Goal: Transaction & Acquisition: Purchase product/service

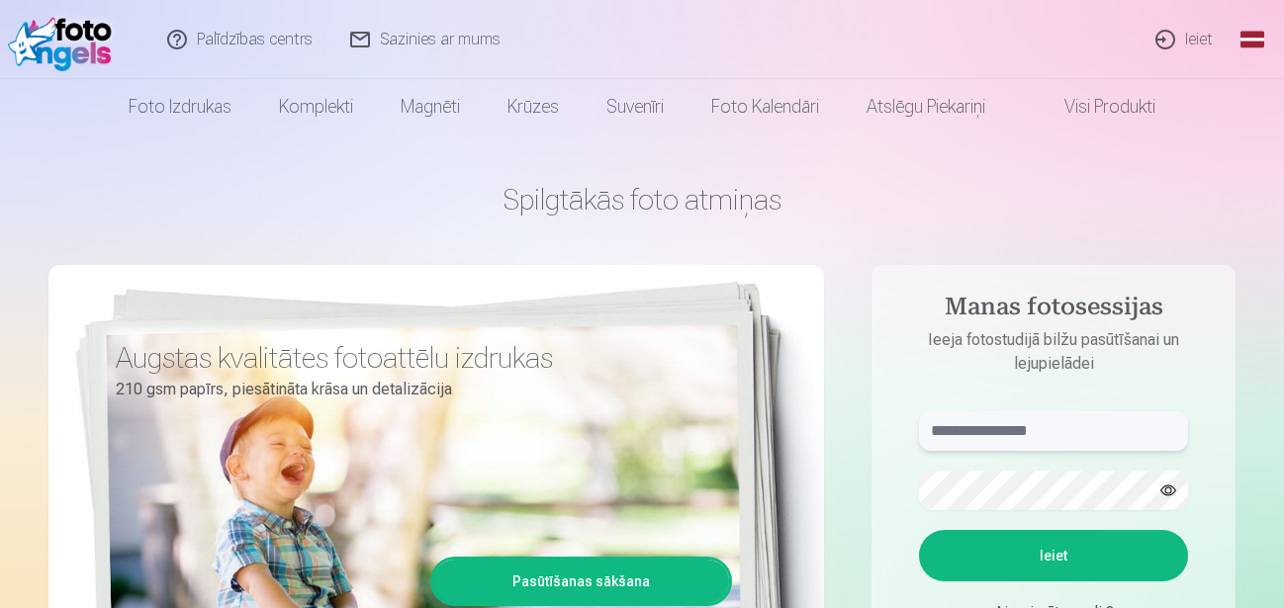
click at [997, 435] on input "text" at bounding box center [1053, 432] width 269 height 40
type input "**********"
click at [1020, 556] on button "Ieiet" at bounding box center [1053, 555] width 269 height 51
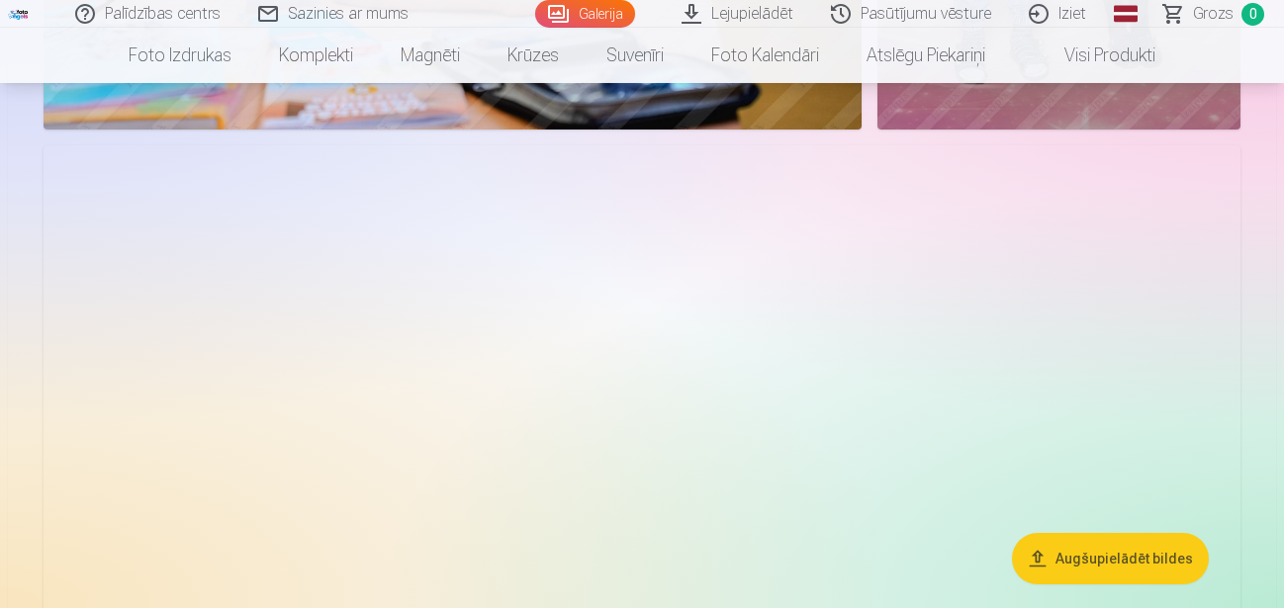
scroll to position [7208, 0]
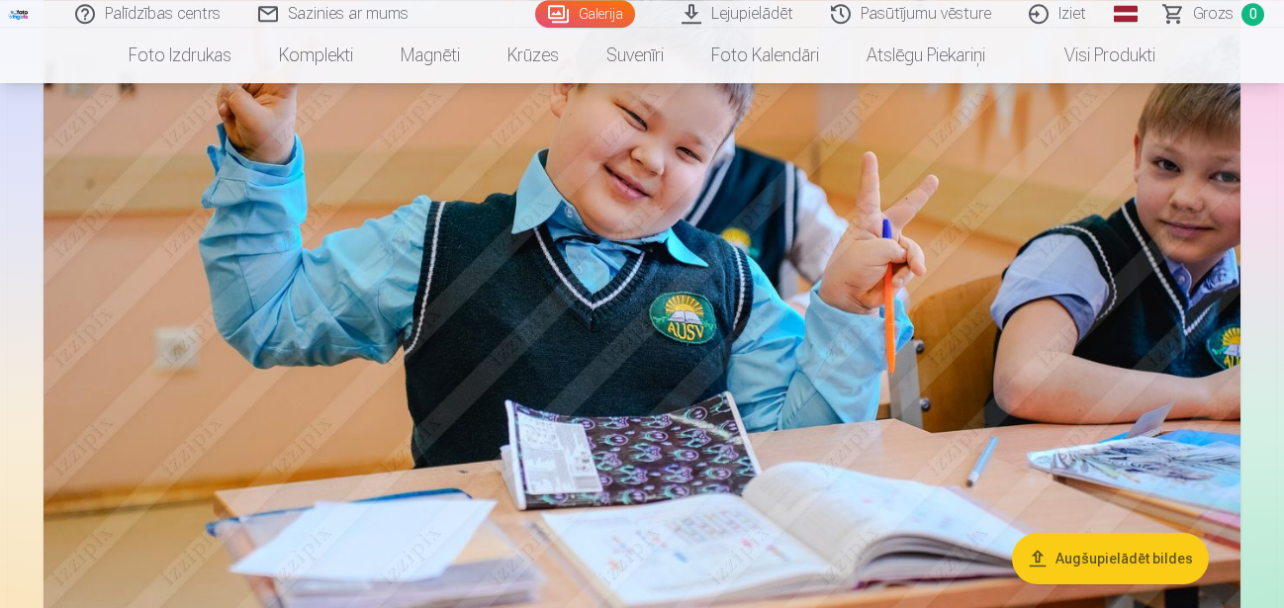
click at [1156, 559] on button "Augšupielādēt bildes" at bounding box center [1110, 558] width 197 height 51
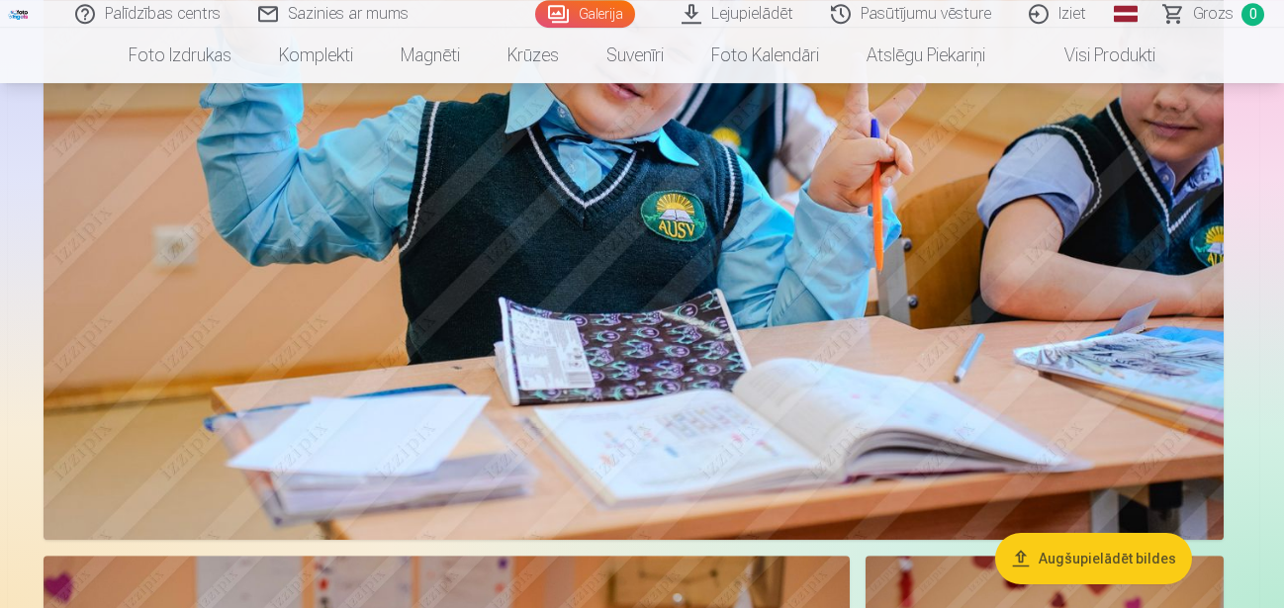
scroll to position [7302, 0]
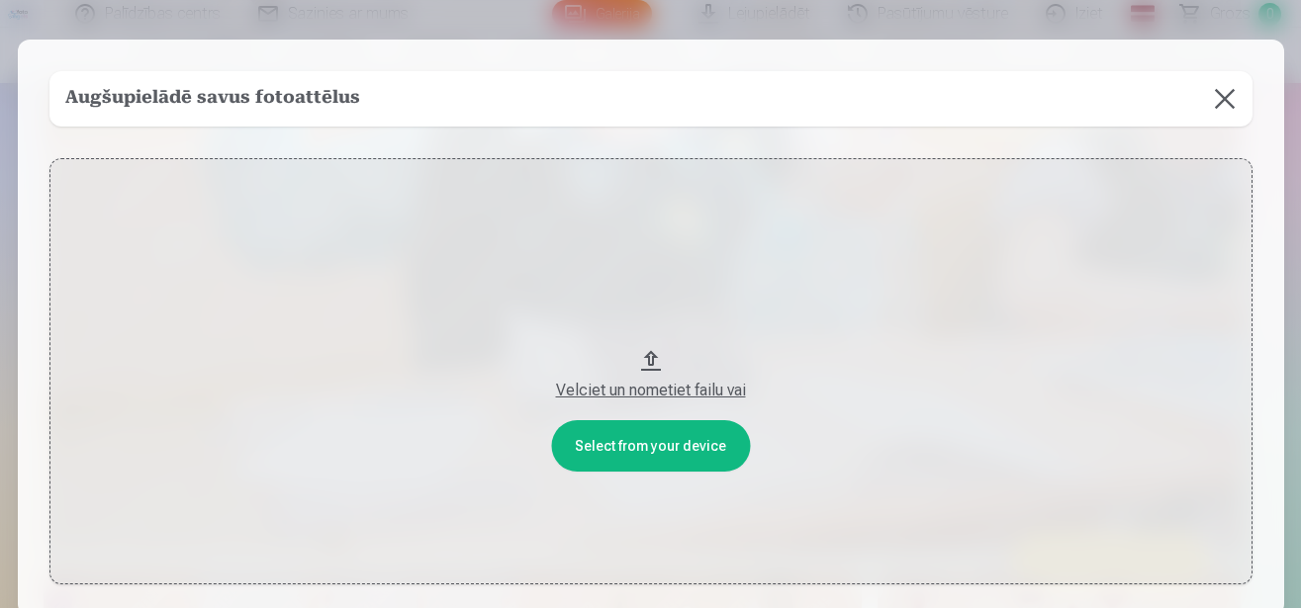
click at [988, 319] on button "Velciet un nometiet failu vai" at bounding box center [650, 371] width 1203 height 426
click at [1230, 99] on button at bounding box center [1224, 98] width 55 height 55
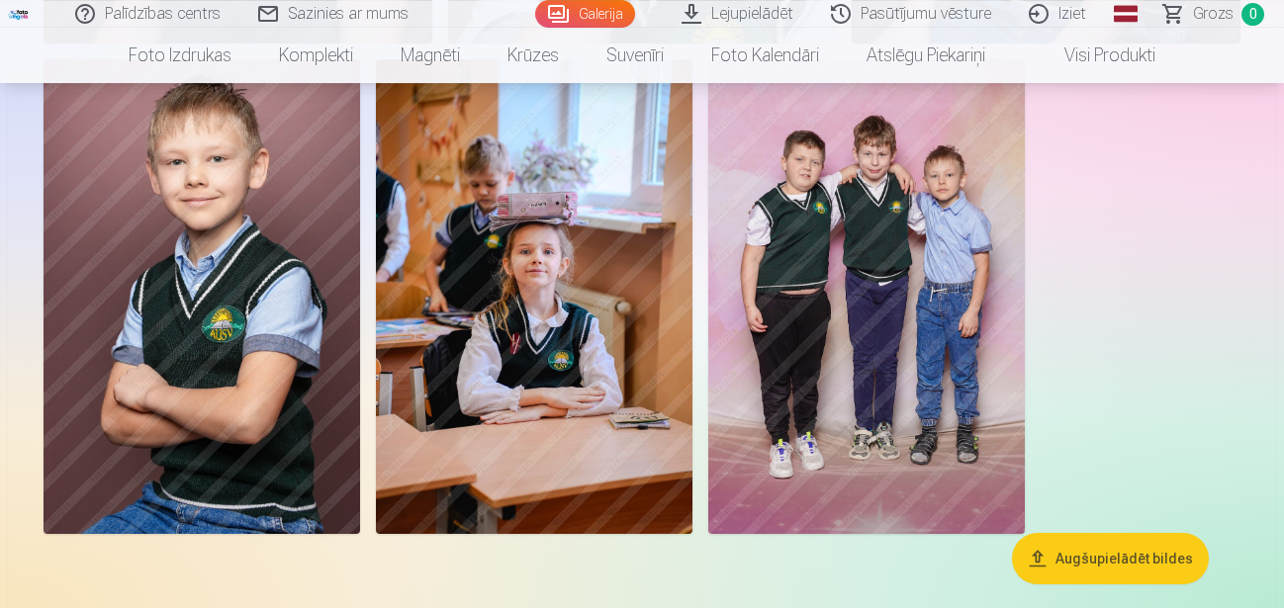
scroll to position [10738, 0]
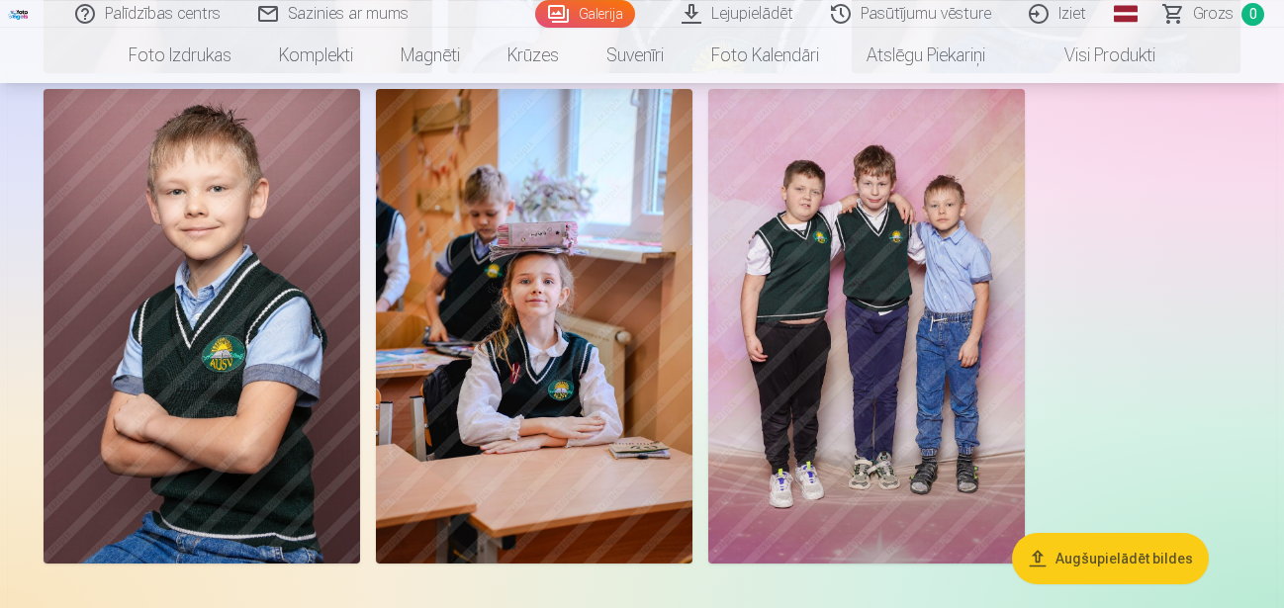
click at [978, 378] on img at bounding box center [866, 326] width 317 height 475
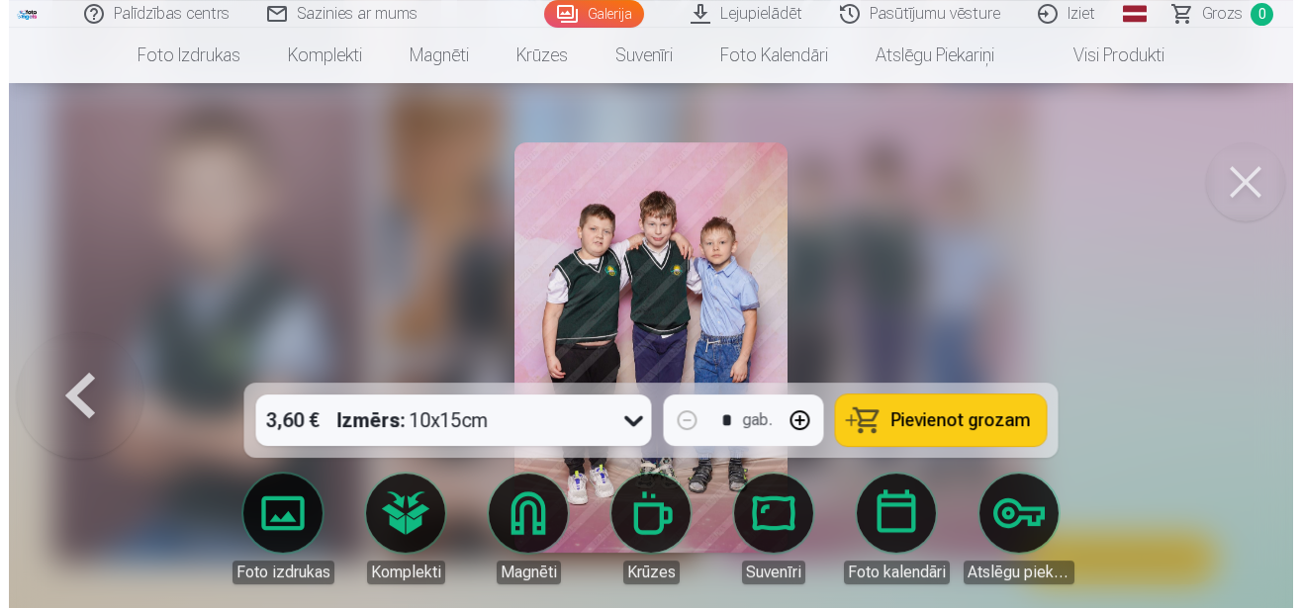
scroll to position [10877, 0]
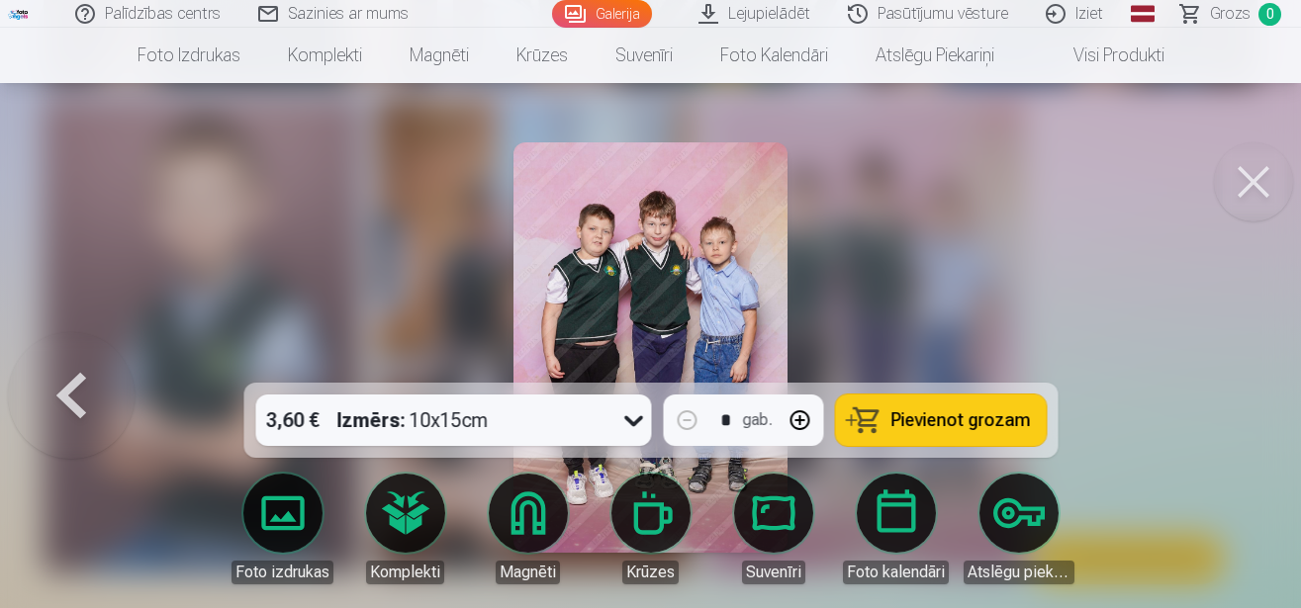
click at [888, 417] on button "Pievienot grozam" at bounding box center [940, 420] width 211 height 51
click at [1246, 178] on button at bounding box center [1253, 181] width 79 height 79
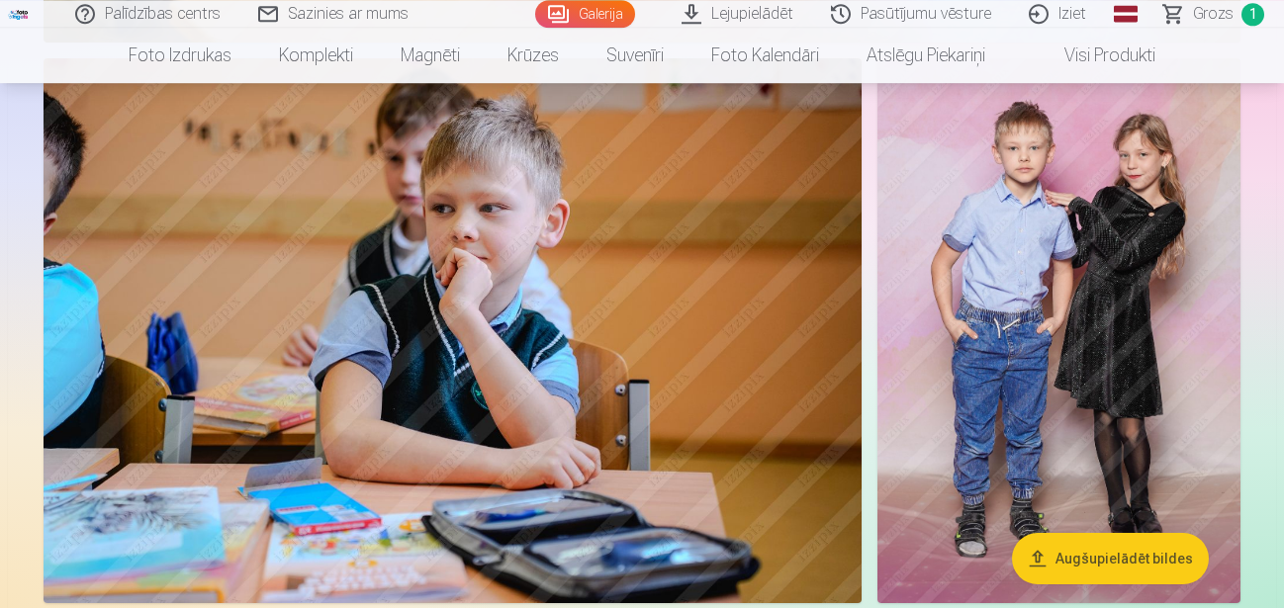
scroll to position [6467, 0]
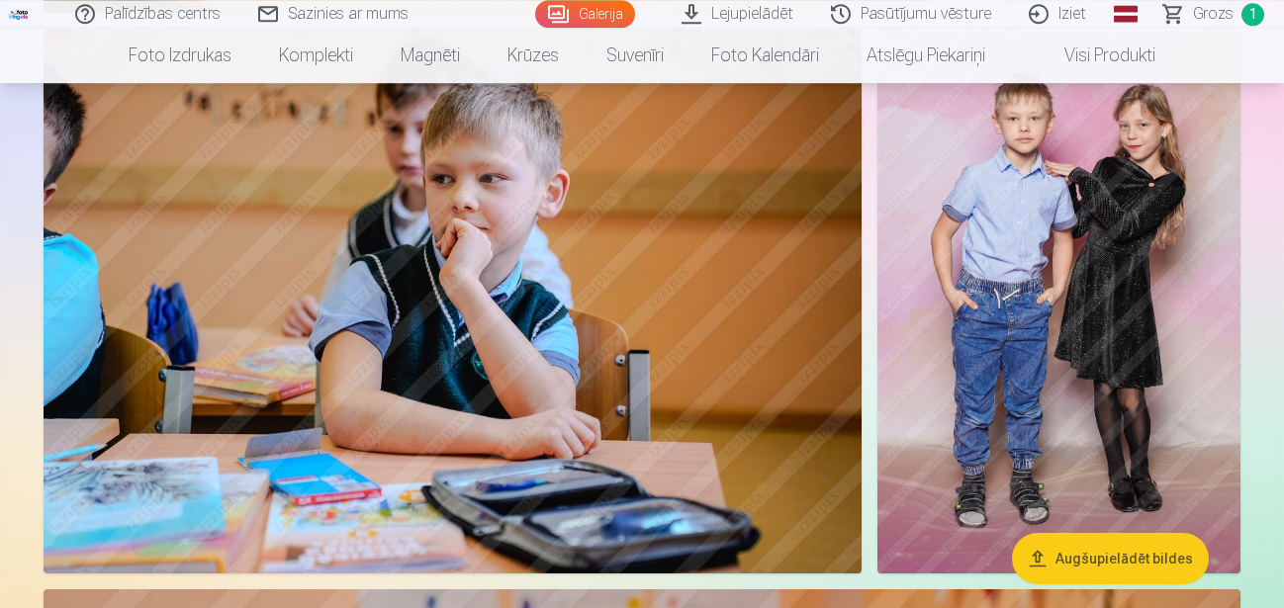
click at [1163, 243] on img at bounding box center [1059, 301] width 363 height 545
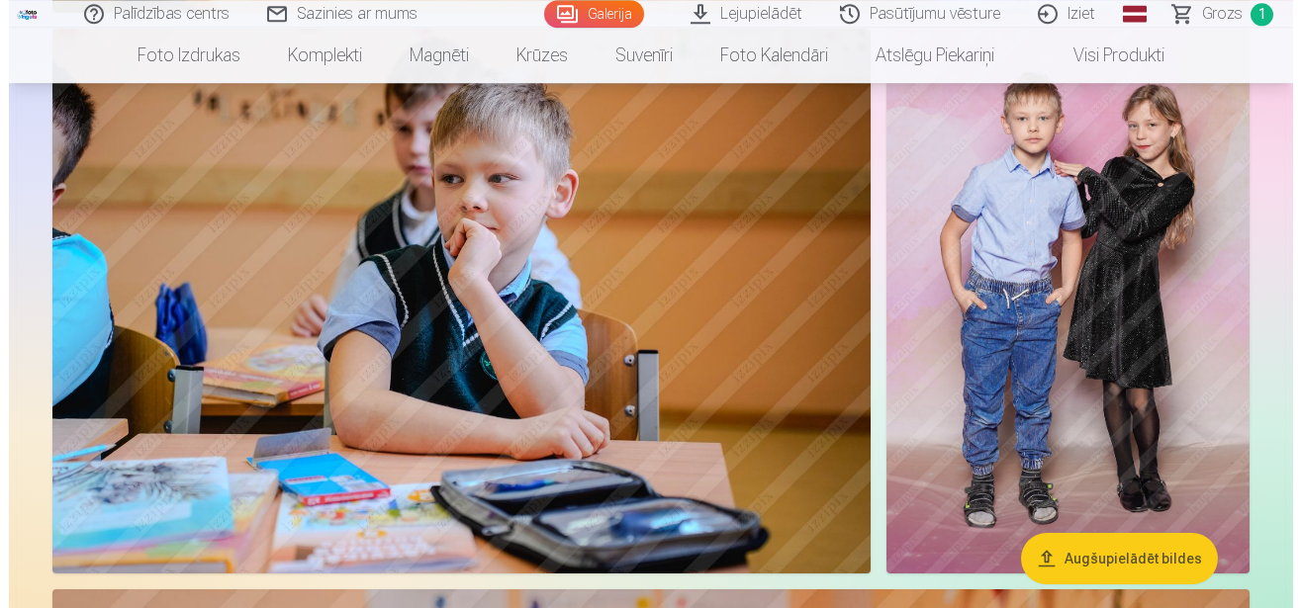
scroll to position [6542, 0]
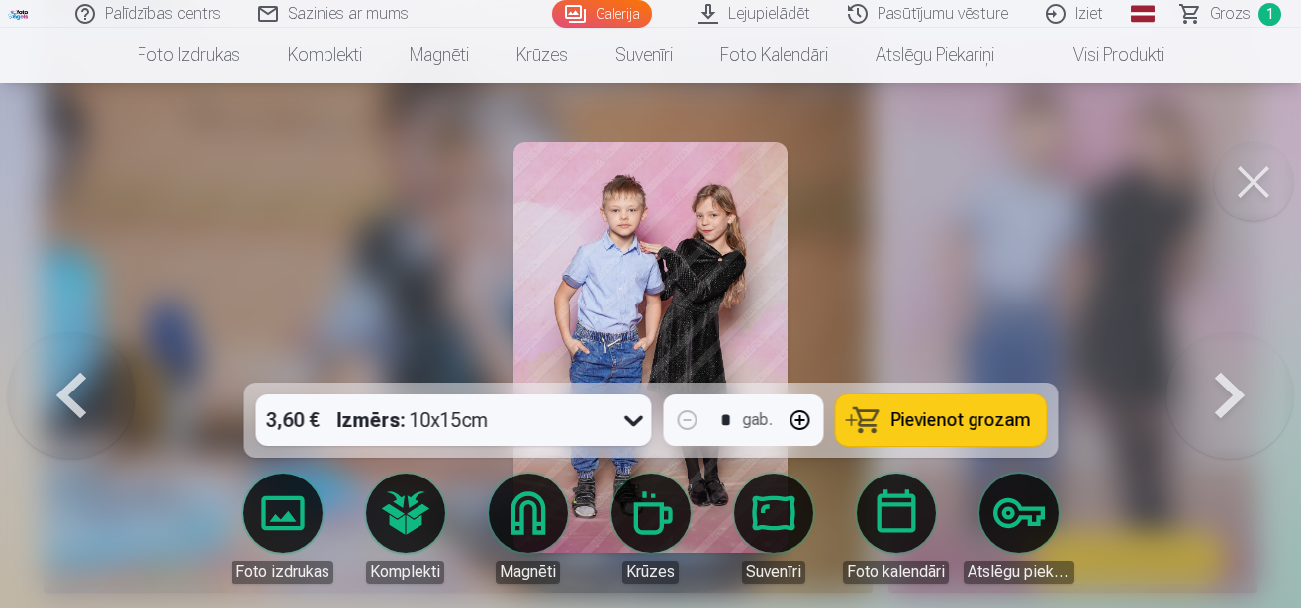
click at [948, 415] on span "Pievienot grozam" at bounding box center [960, 421] width 140 height 18
click at [1232, 197] on button at bounding box center [1253, 181] width 79 height 79
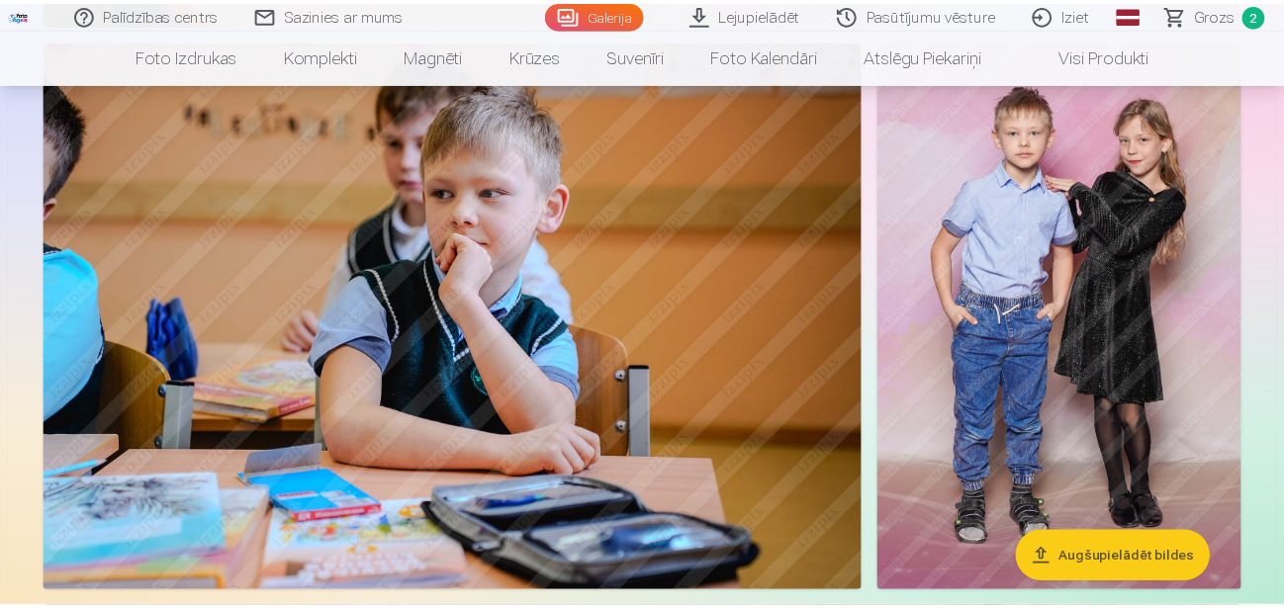
scroll to position [6467, 0]
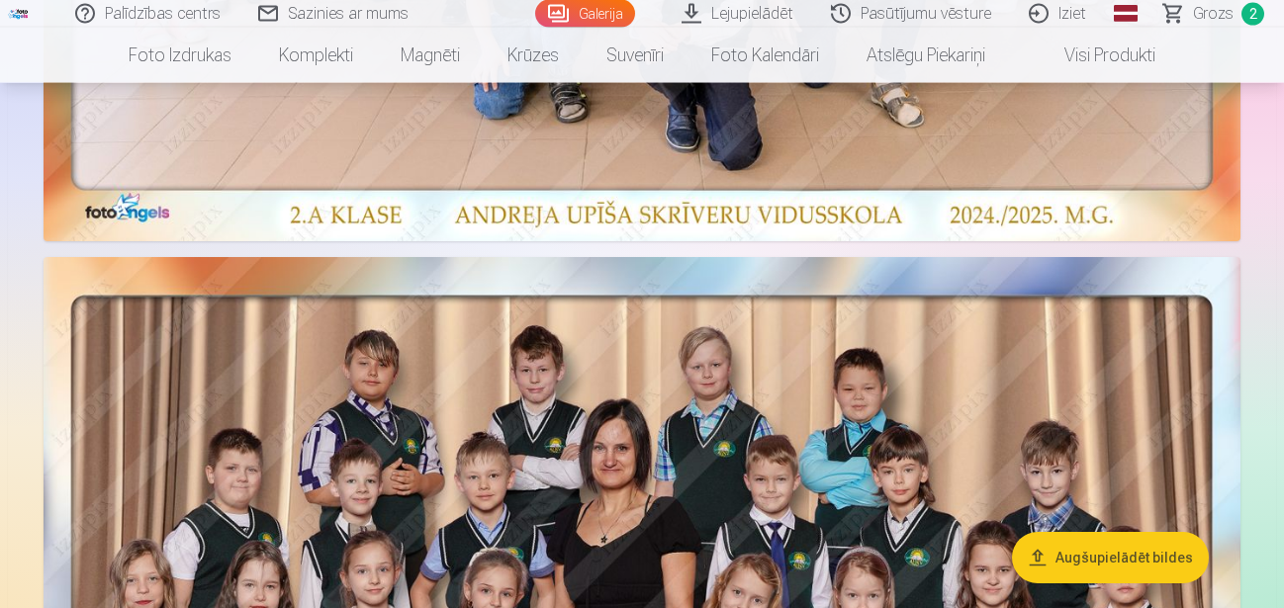
scroll to position [979, 0]
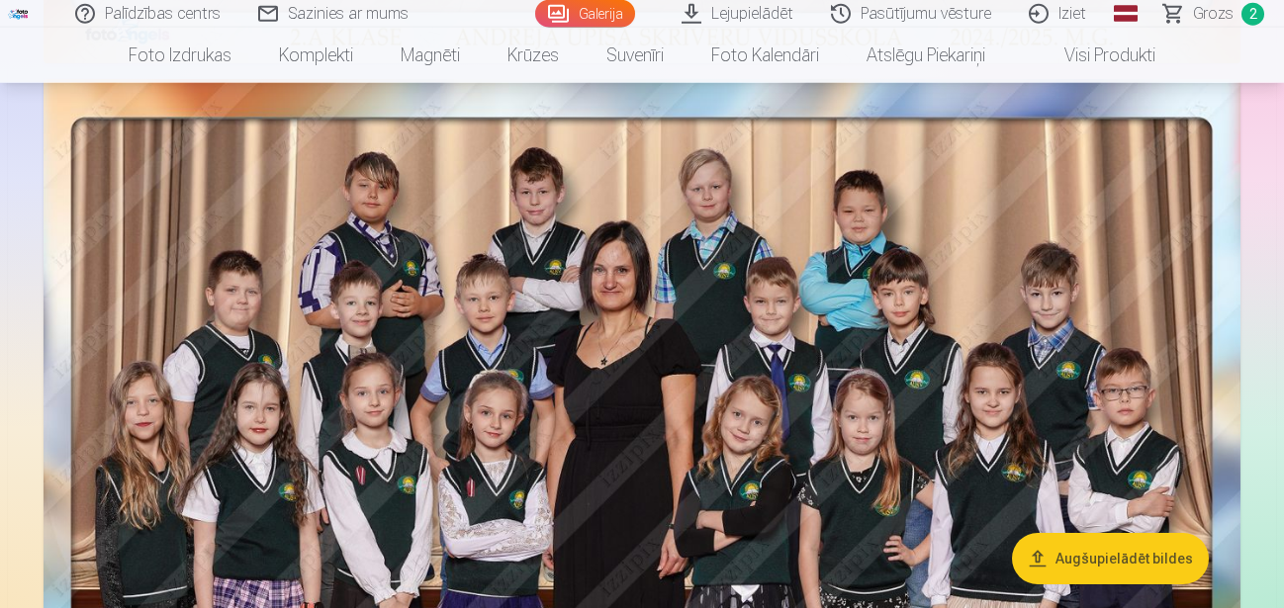
click at [962, 254] on img at bounding box center [642, 491] width 1197 height 824
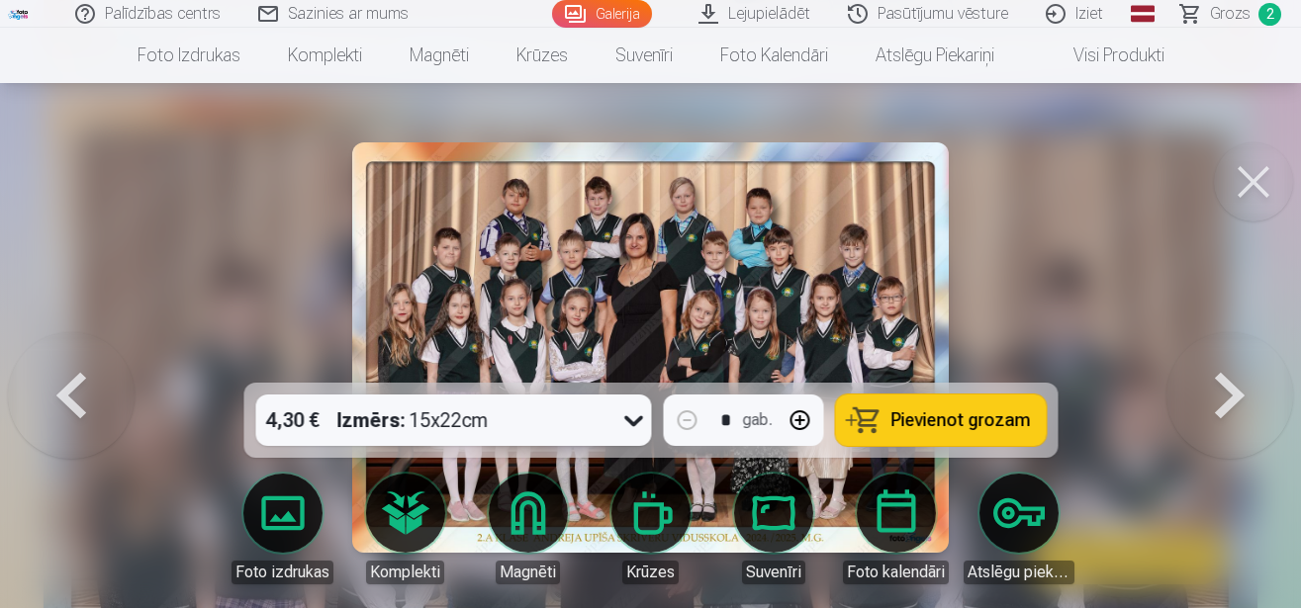
click at [633, 422] on icon at bounding box center [633, 422] width 19 height 11
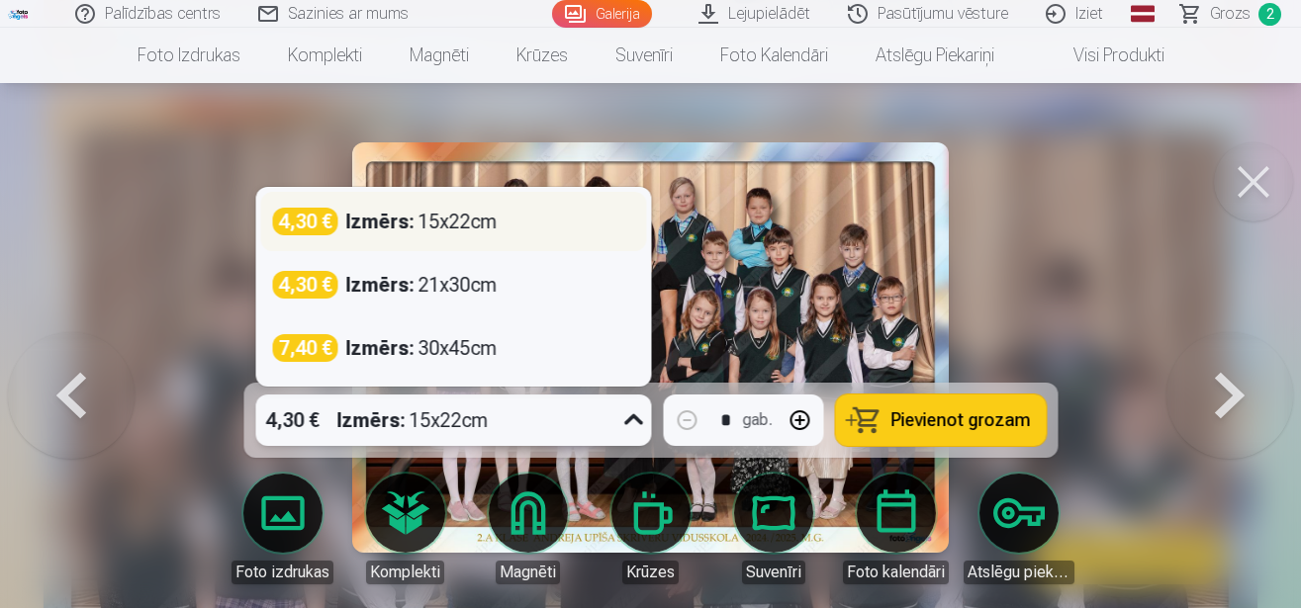
click at [453, 232] on div "Izmērs : 15x22cm" at bounding box center [420, 222] width 151 height 28
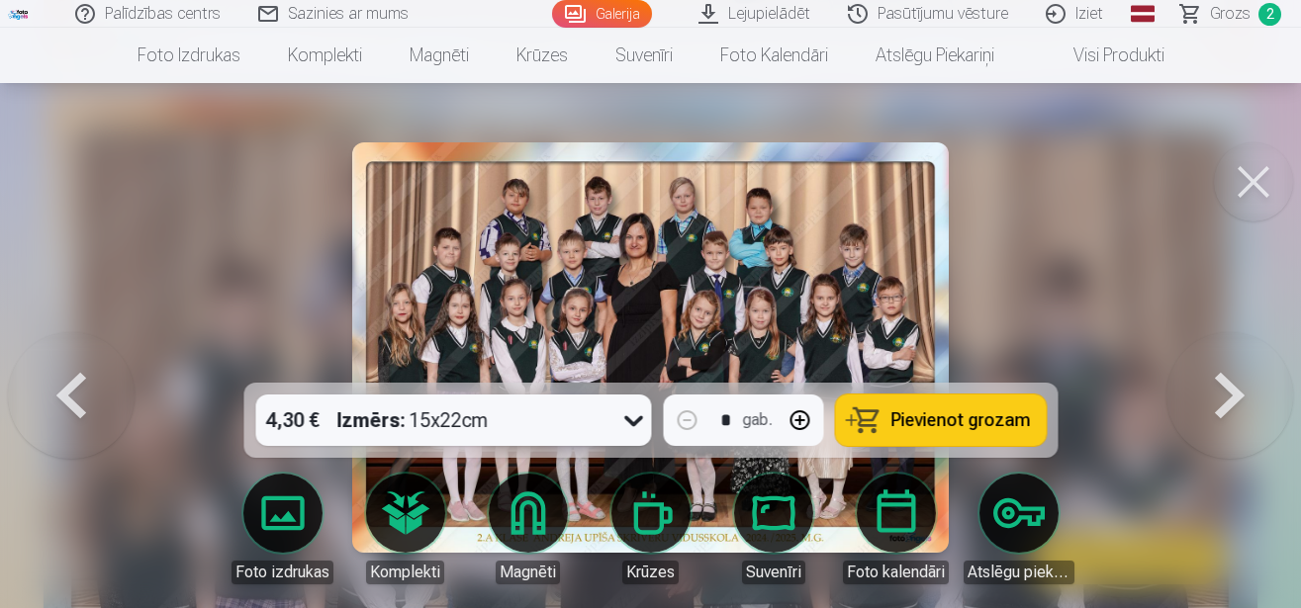
click at [916, 425] on span "Pievienot grozam" at bounding box center [960, 421] width 140 height 18
click at [1220, 363] on button at bounding box center [1230, 347] width 127 height 31
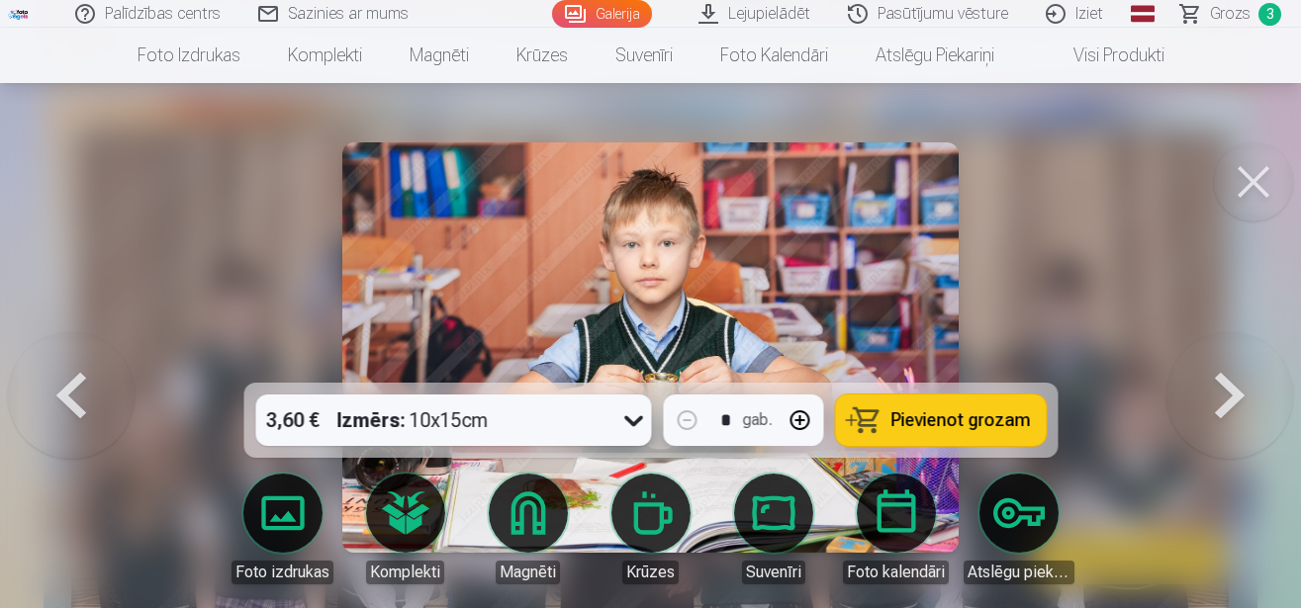
click at [60, 363] on button at bounding box center [71, 347] width 127 height 31
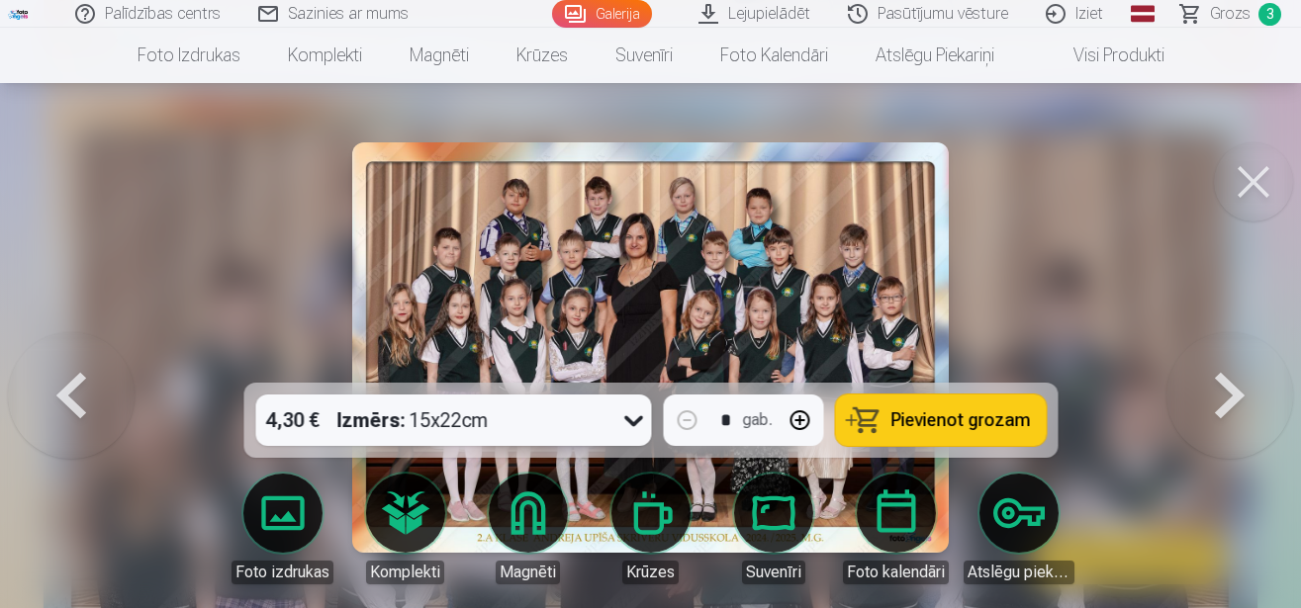
click at [60, 363] on button at bounding box center [71, 347] width 127 height 31
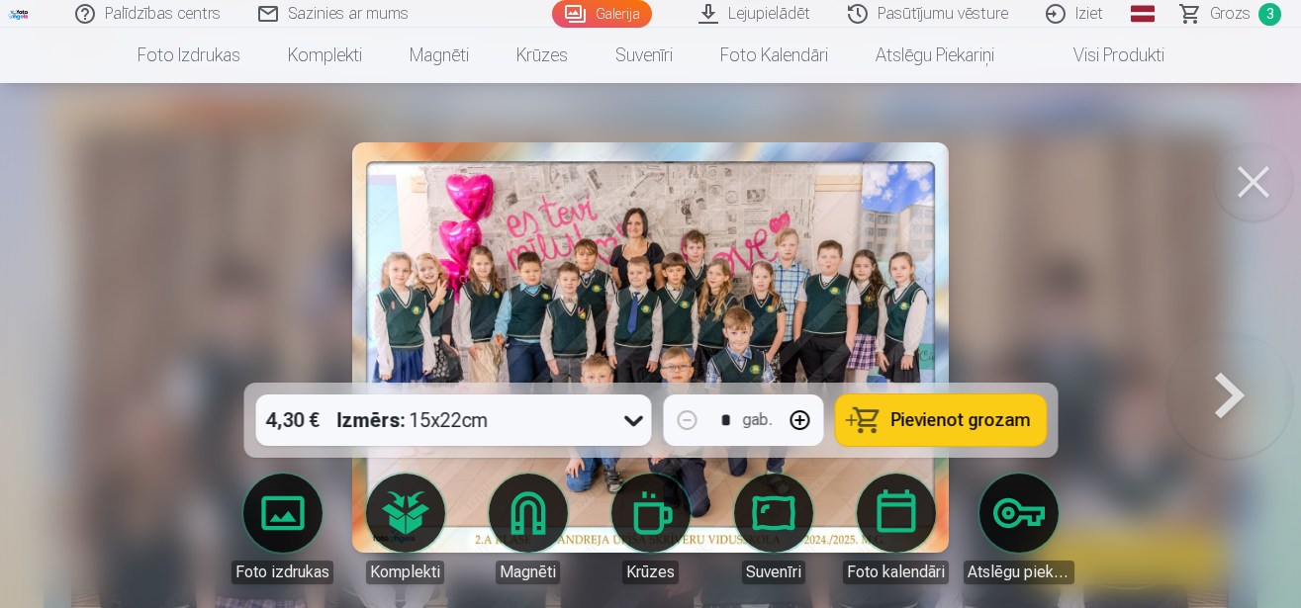
click at [1231, 363] on button at bounding box center [1230, 347] width 127 height 31
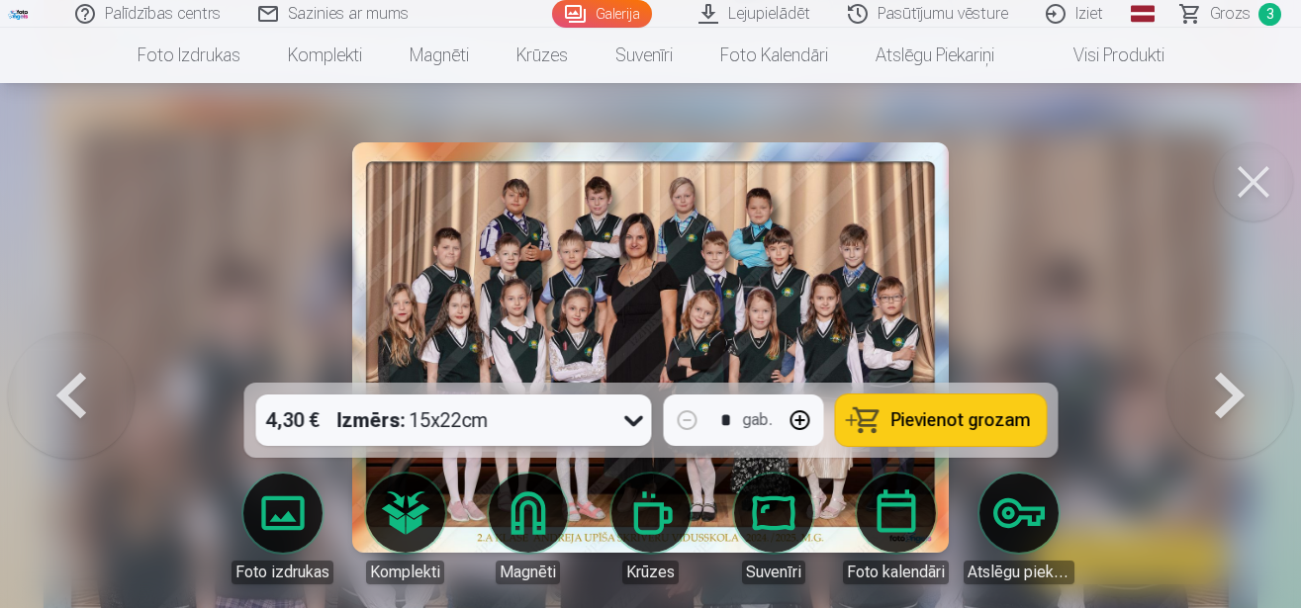
click at [1245, 196] on button at bounding box center [1253, 181] width 79 height 79
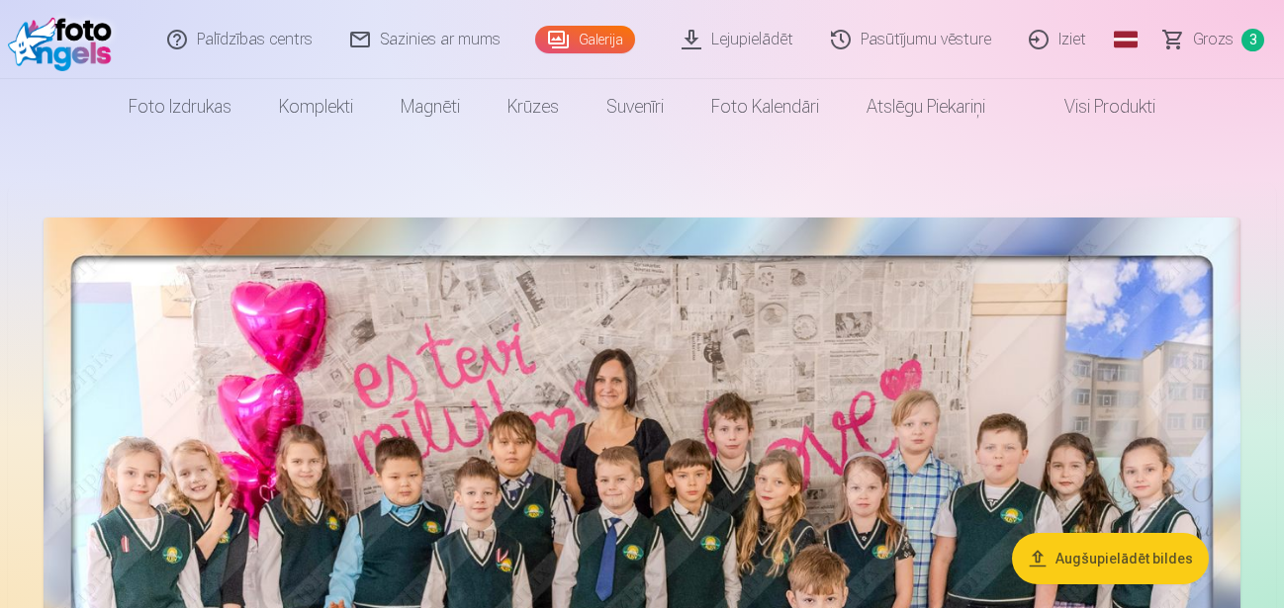
click at [1211, 48] on span "Grozs" at bounding box center [1213, 40] width 41 height 24
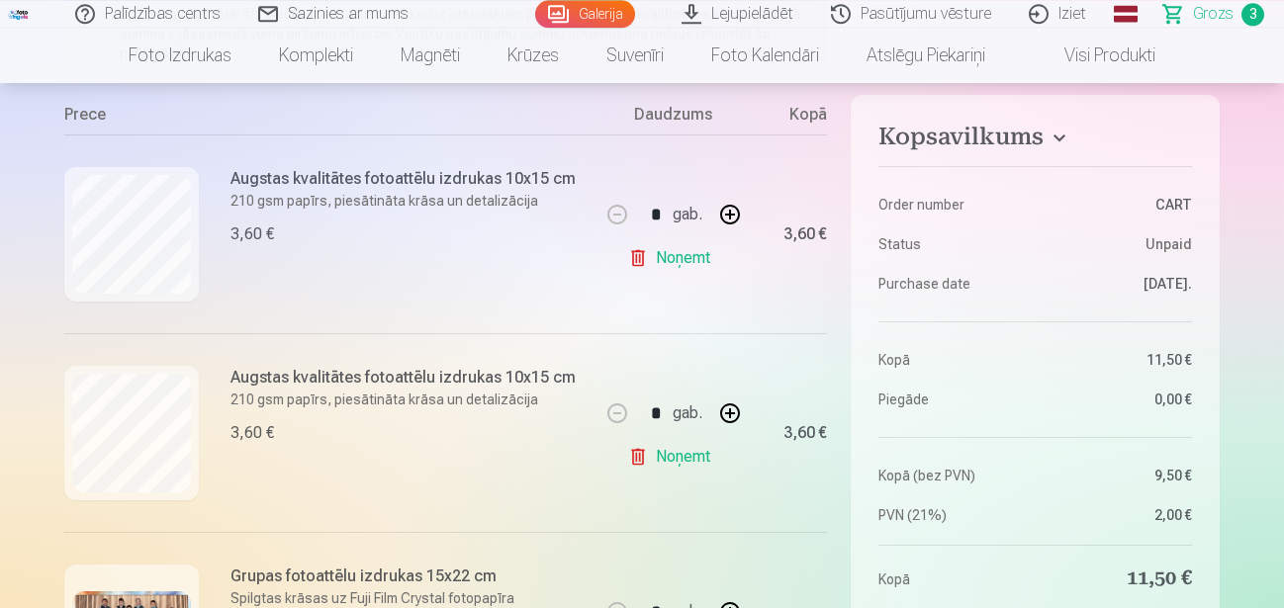
scroll to position [345, 0]
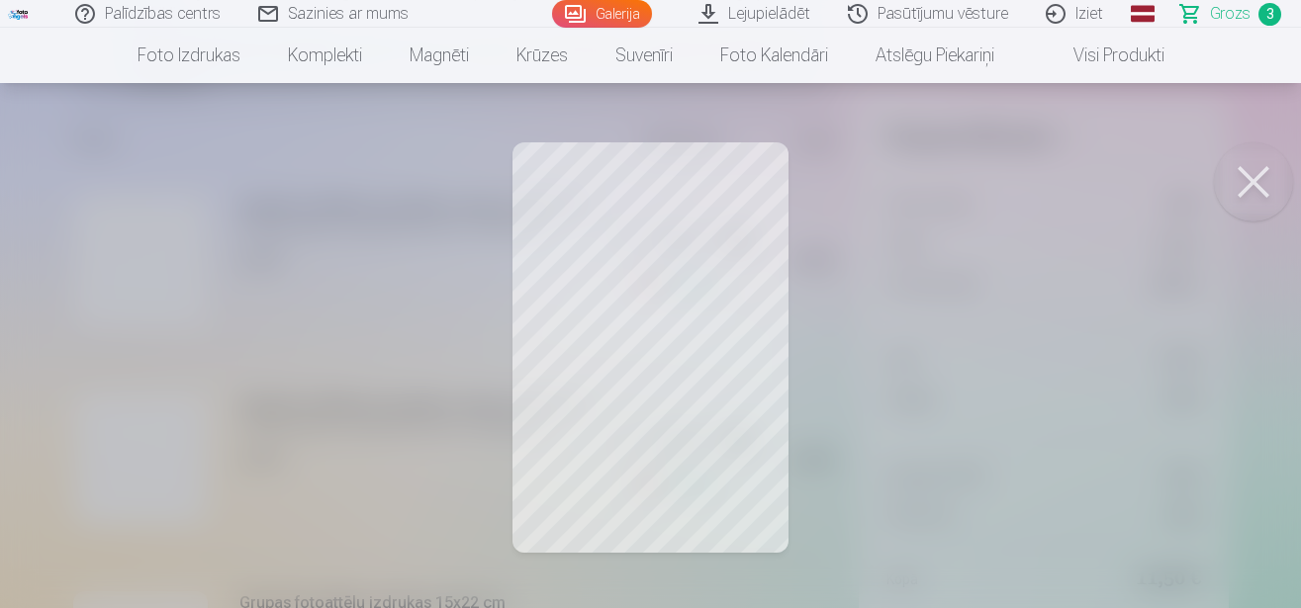
click at [1249, 192] on button at bounding box center [1253, 181] width 79 height 79
click at [1256, 177] on button at bounding box center [1253, 181] width 79 height 79
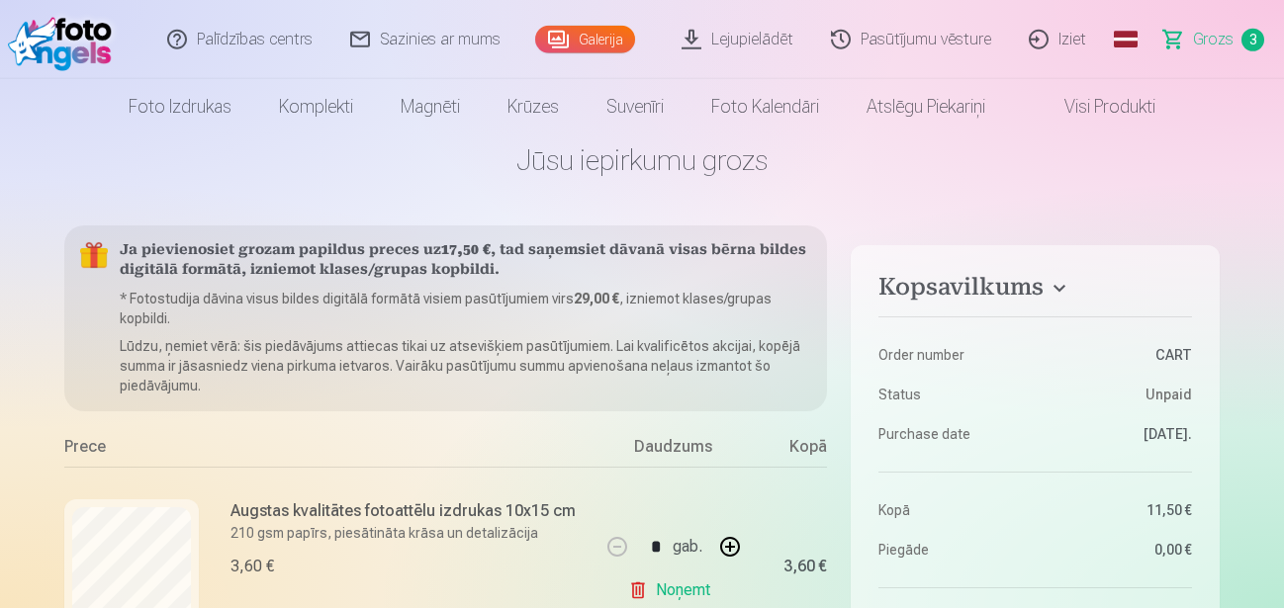
scroll to position [0, 0]
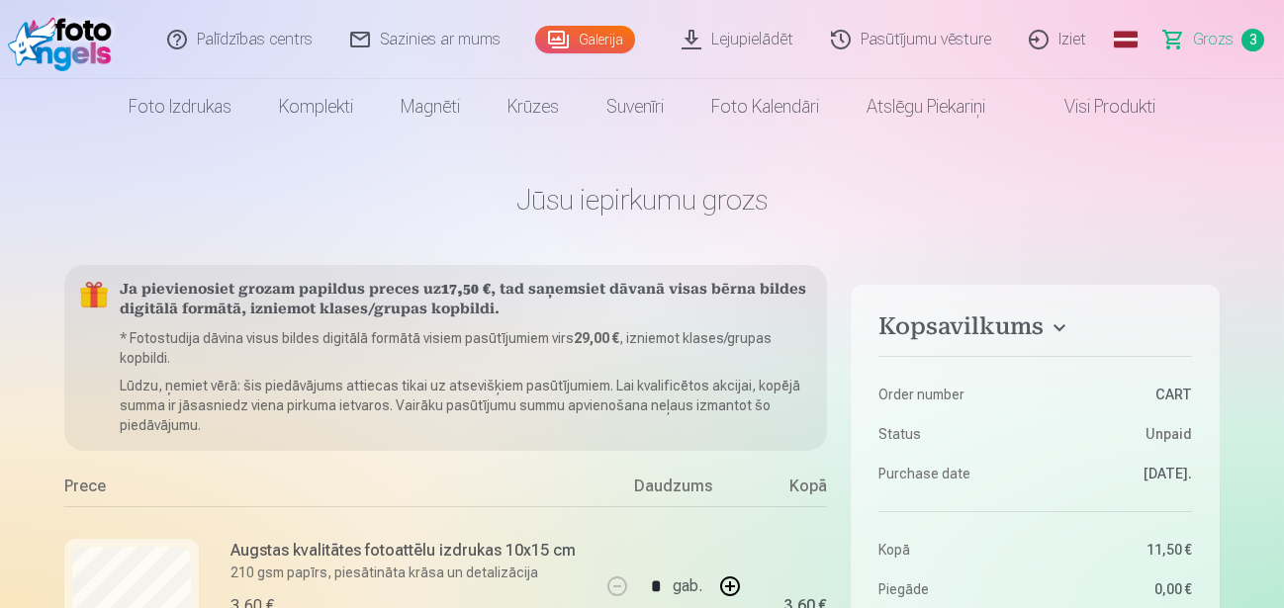
click at [1230, 45] on span "Grozs" at bounding box center [1213, 40] width 41 height 24
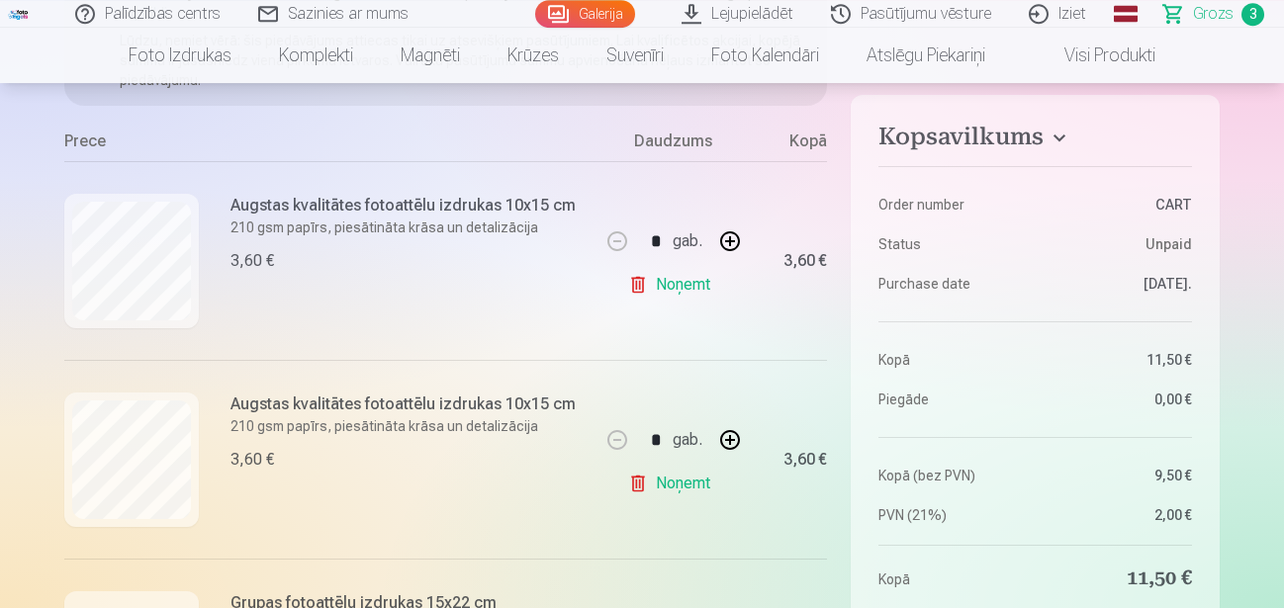
scroll to position [385, 0]
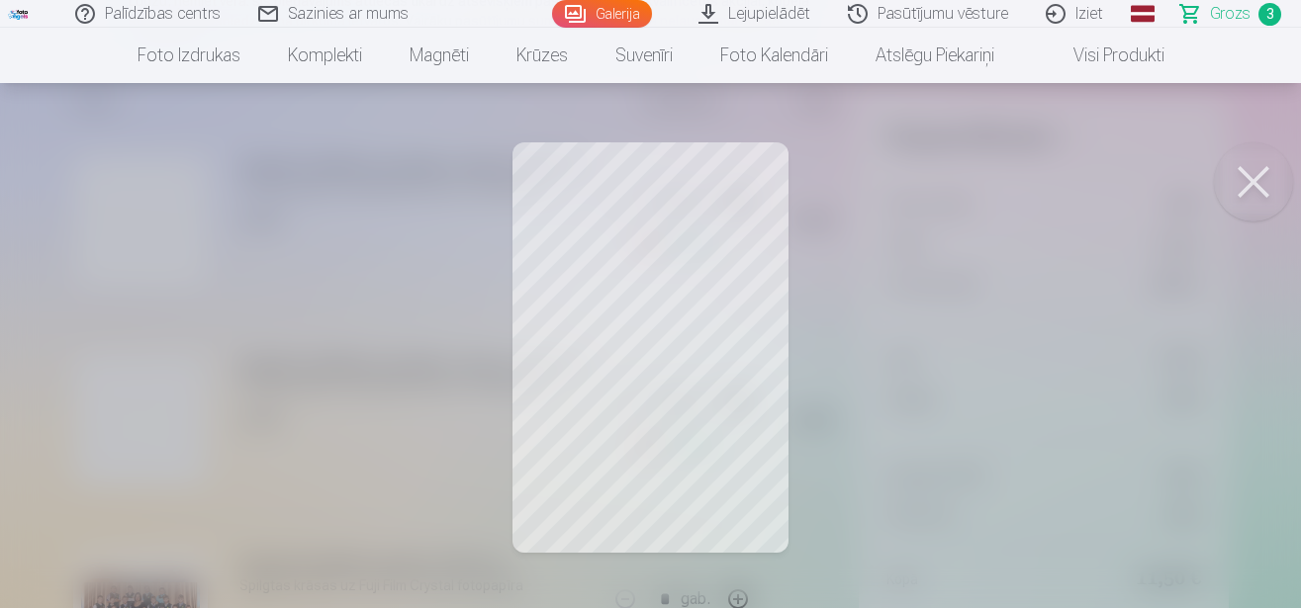
click at [1262, 180] on button at bounding box center [1253, 181] width 79 height 79
click at [1247, 189] on button at bounding box center [1253, 181] width 79 height 79
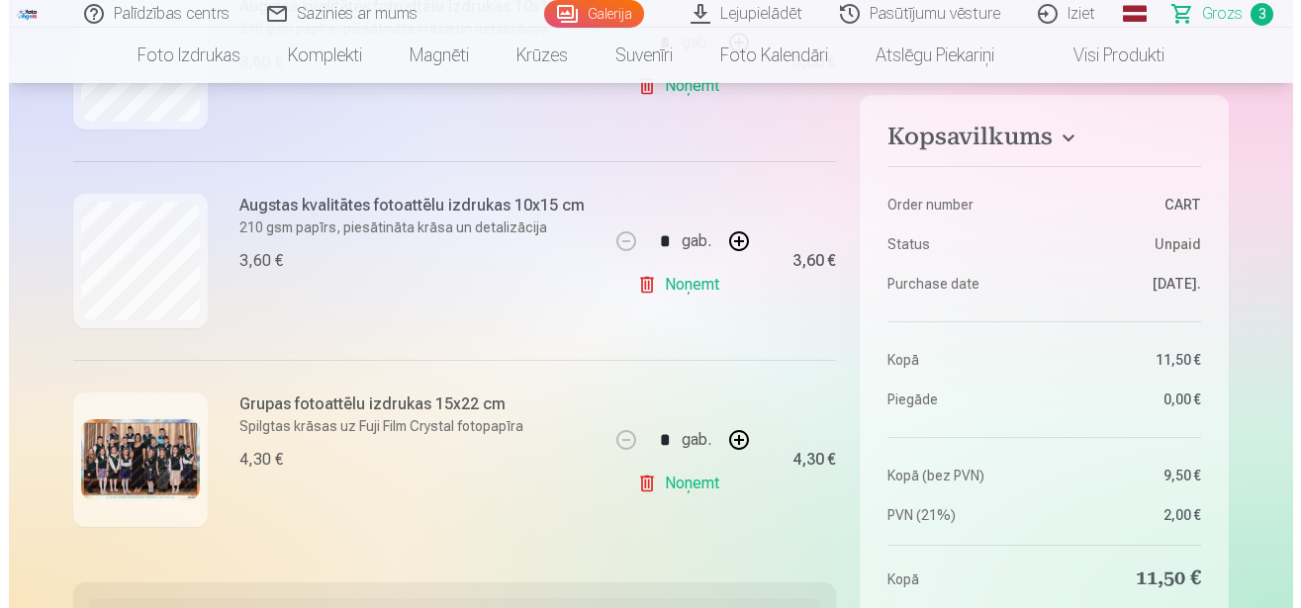
scroll to position [558, 0]
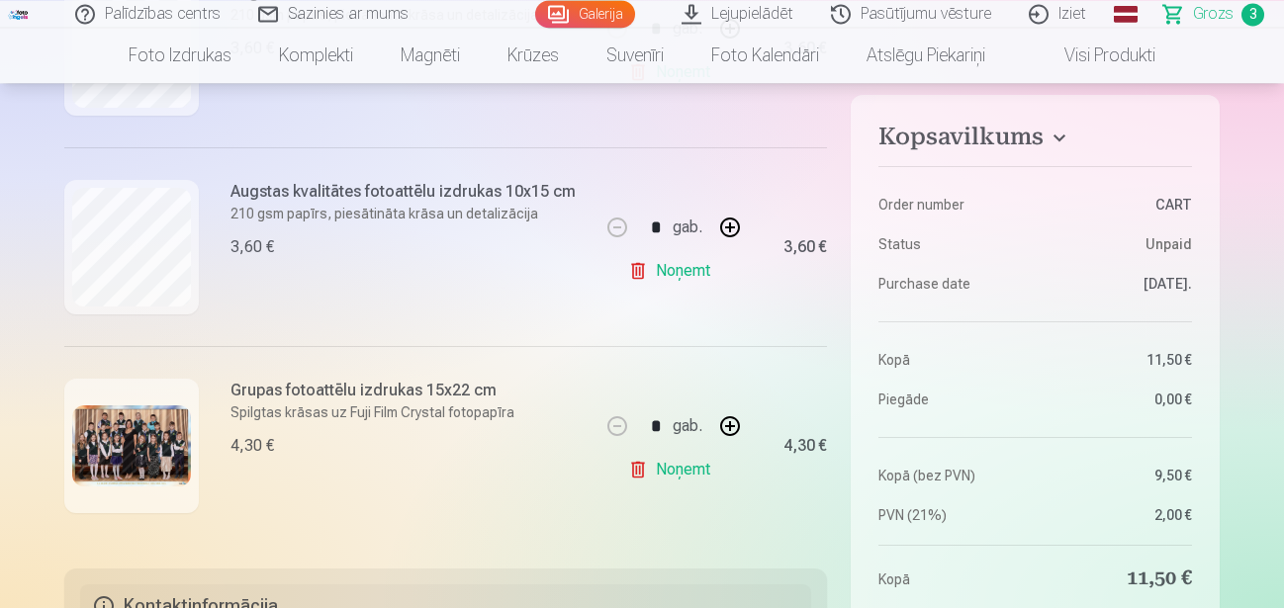
click at [98, 458] on img at bounding box center [131, 447] width 119 height 82
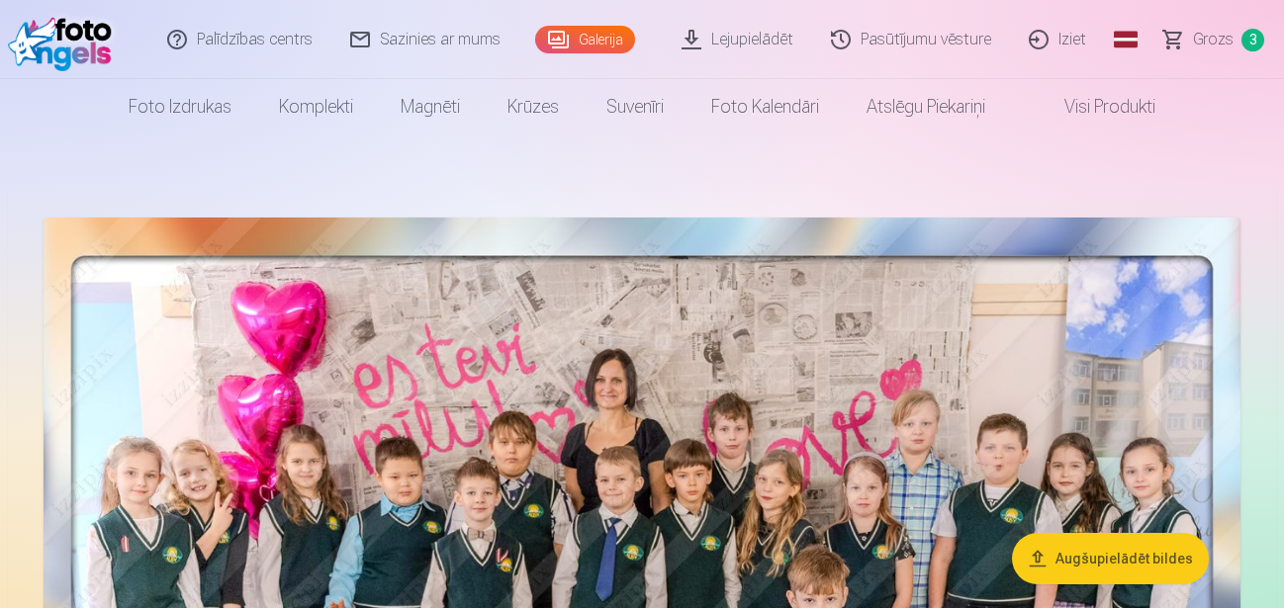
click at [1235, 43] on link "Grozs 3" at bounding box center [1215, 39] width 139 height 79
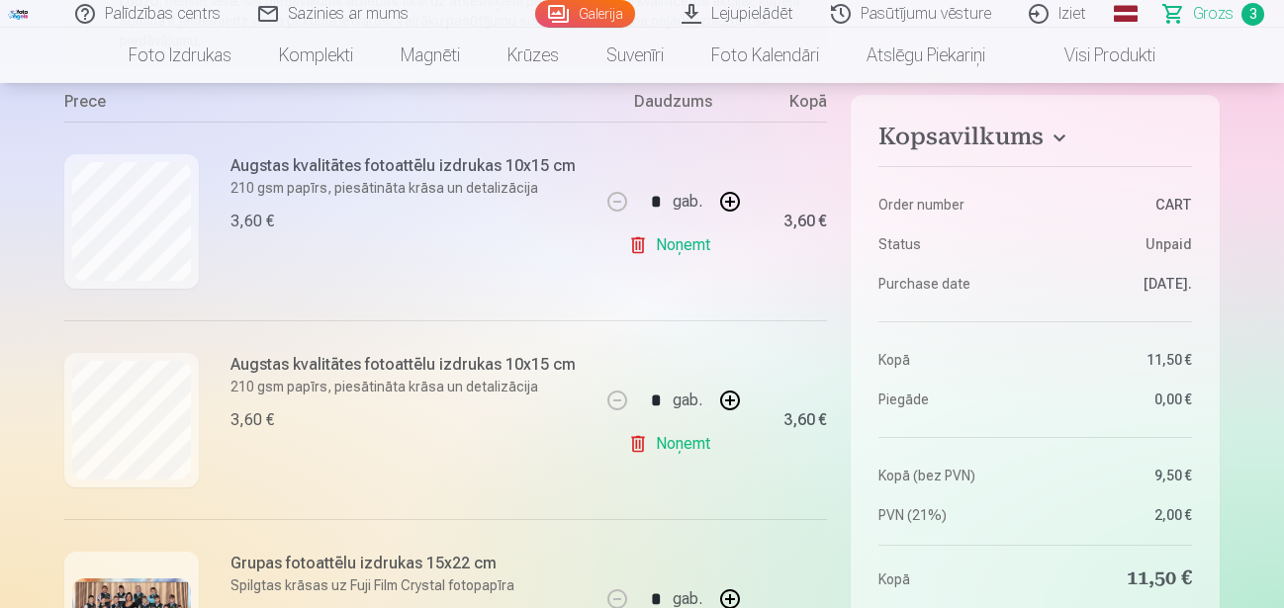
scroll to position [399, 0]
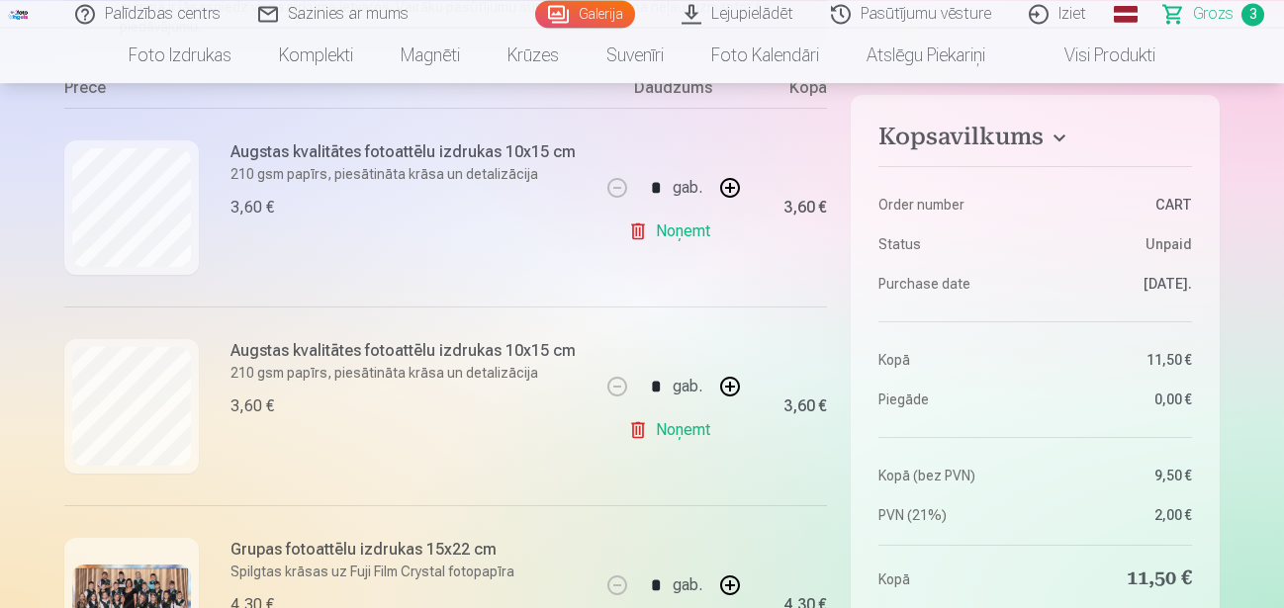
click at [693, 232] on link "Noņemt" at bounding box center [673, 232] width 90 height 40
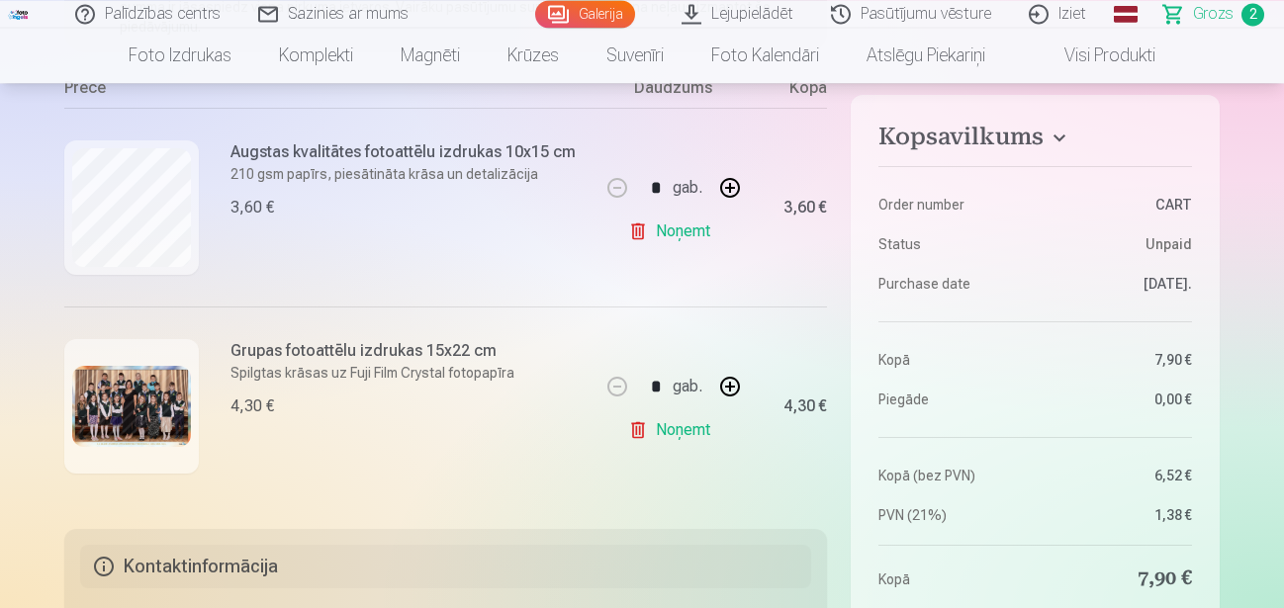
click at [693, 232] on link "Noņemt" at bounding box center [673, 232] width 90 height 40
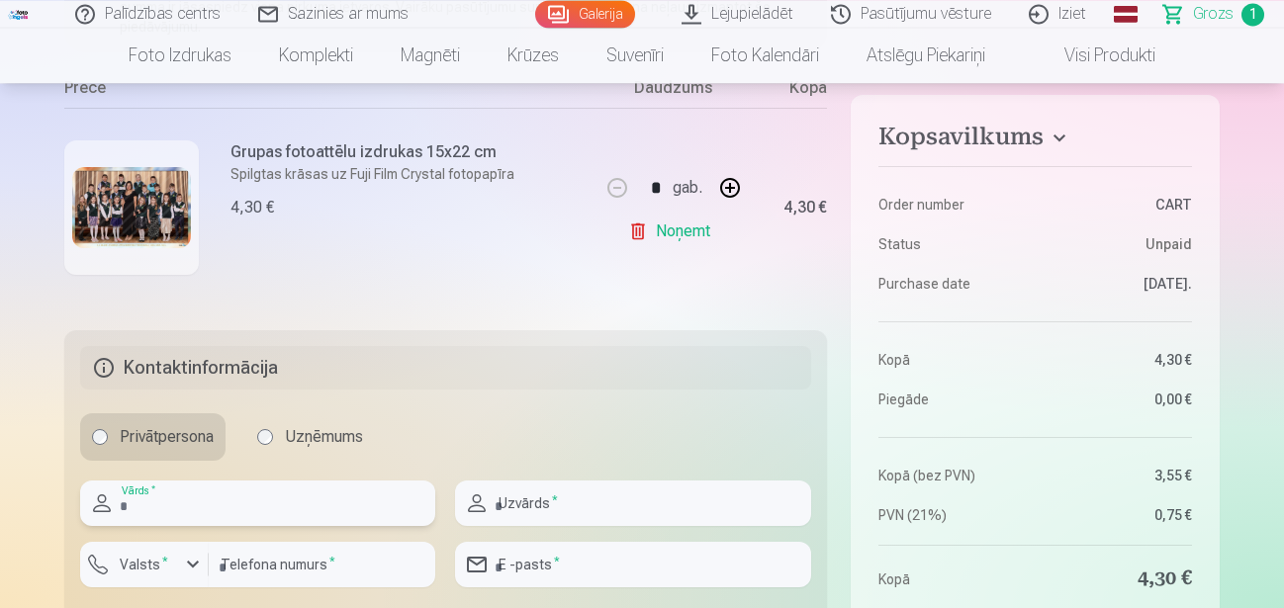
click at [252, 513] on input "text" at bounding box center [257, 504] width 355 height 46
type input "****"
click at [534, 513] on input "text" at bounding box center [632, 504] width 355 height 46
type input "*******"
click at [254, 554] on input "number" at bounding box center [322, 565] width 227 height 46
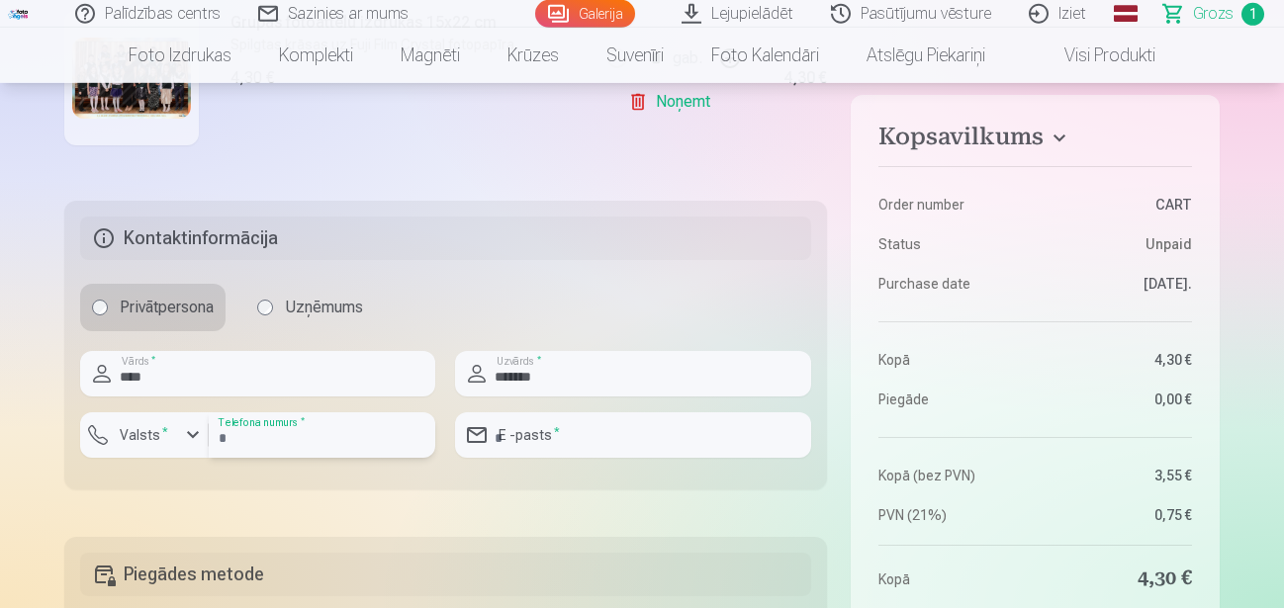
scroll to position [541, 0]
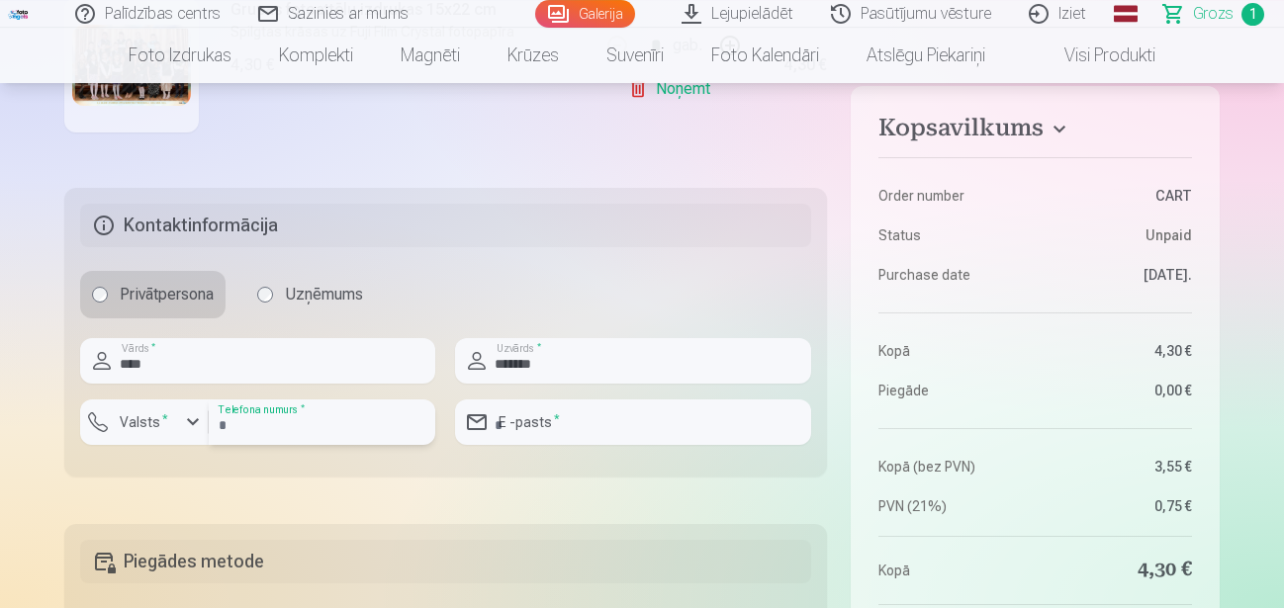
type input "********"
click at [572, 431] on input "email" at bounding box center [632, 423] width 355 height 46
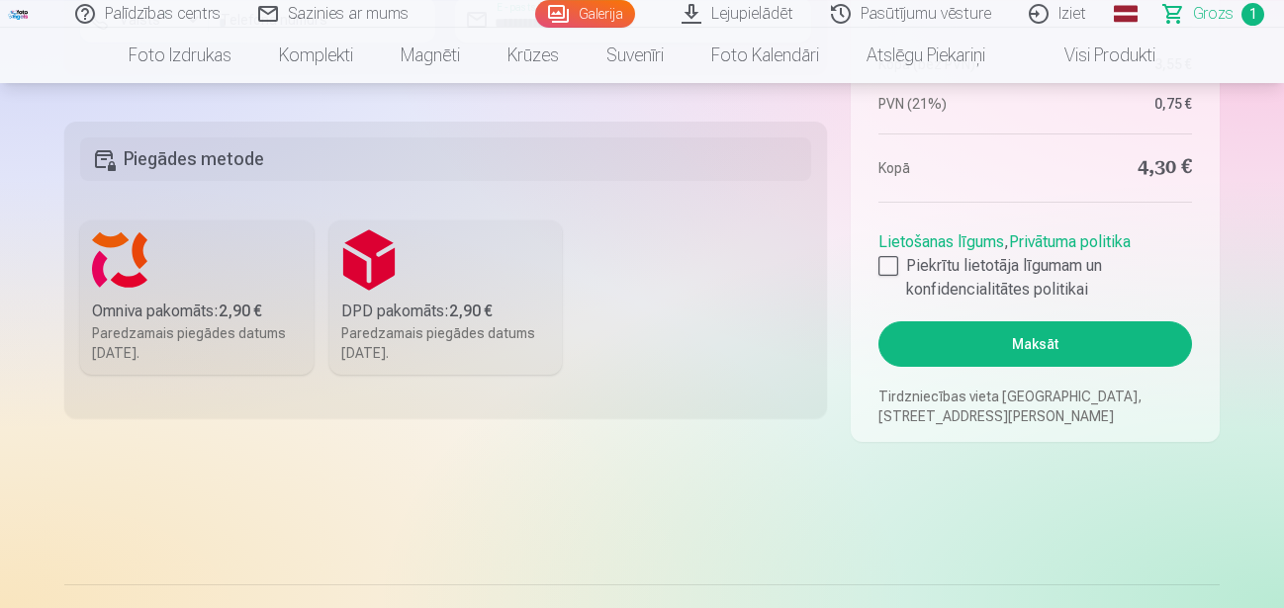
scroll to position [957, 0]
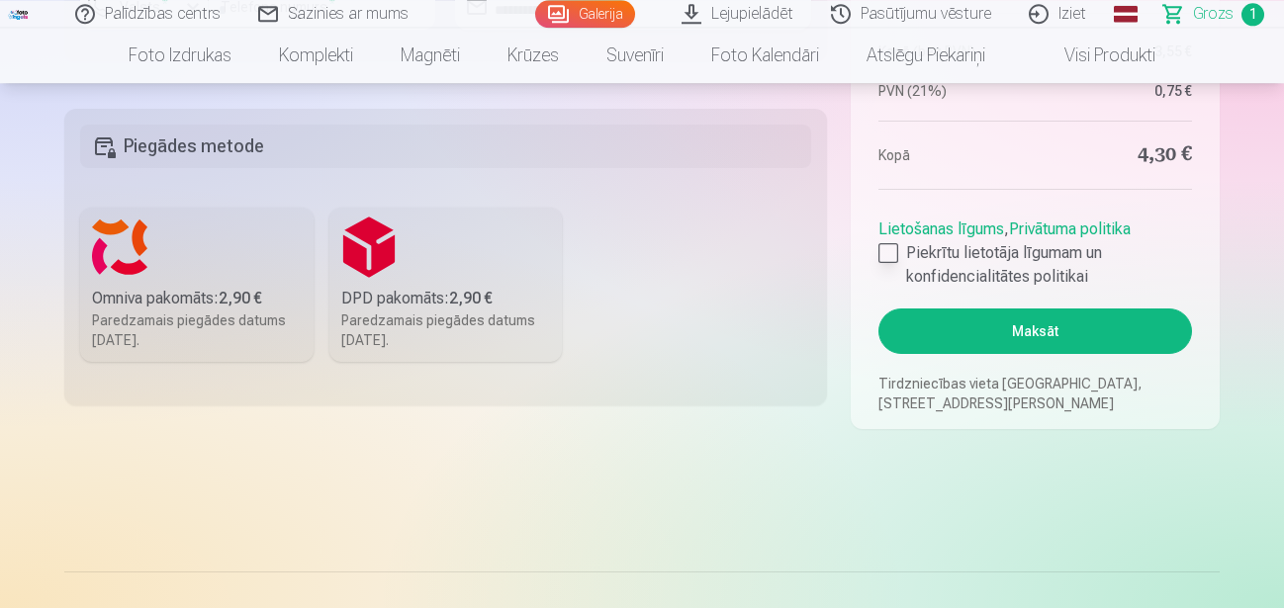
type input "**********"
click at [901, 252] on label "Piekrītu lietotāja līgumam un konfidencialitātes politikai" at bounding box center [1036, 264] width 314 height 47
click at [1022, 331] on button "Maksāt" at bounding box center [1036, 332] width 314 height 46
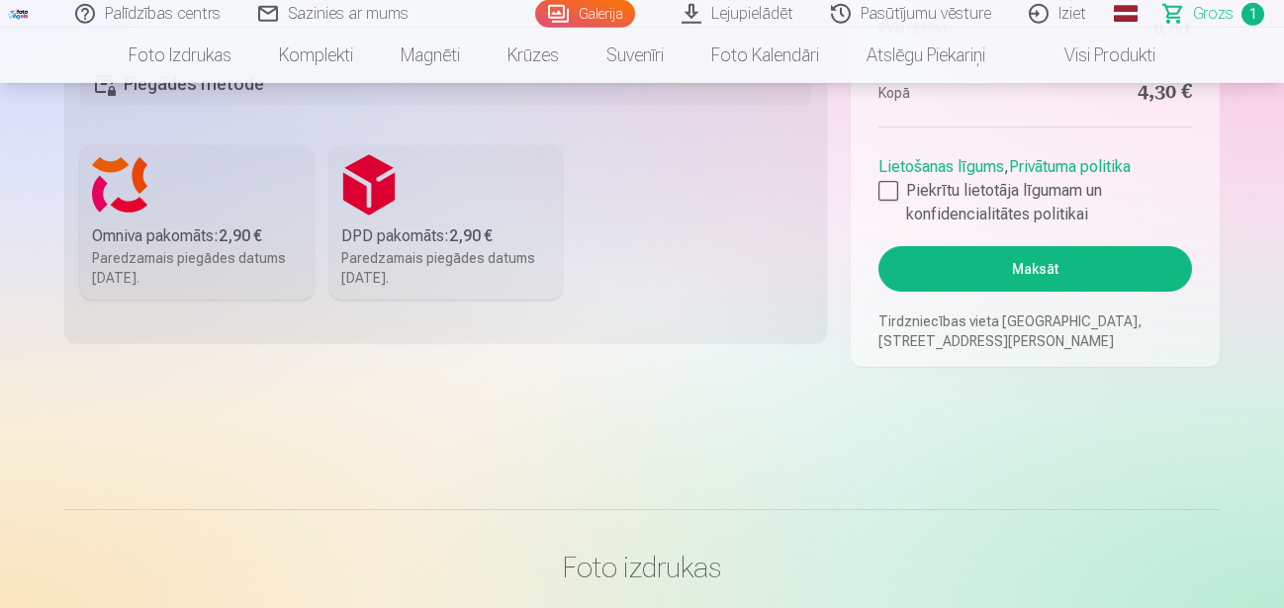
scroll to position [918, 0]
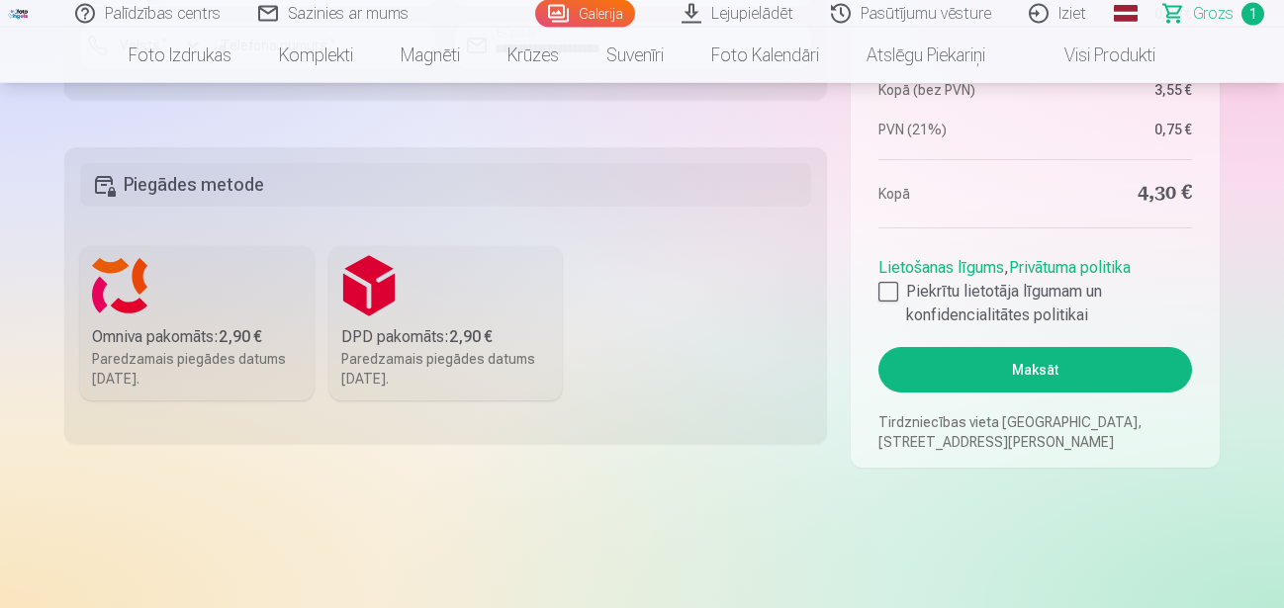
click at [255, 293] on label "Omniva pakomāts : 2,90 € Paredzamais piegādes datums [DATE]." at bounding box center [197, 323] width 234 height 154
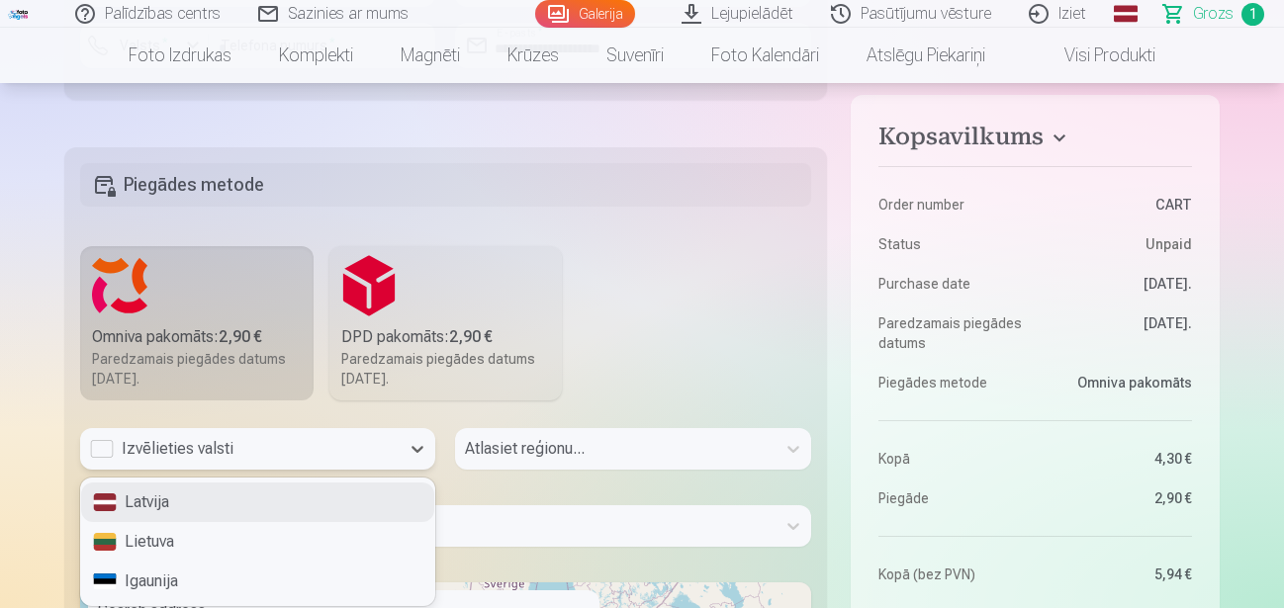
click at [103, 454] on div "Izvēlieties valsti" at bounding box center [240, 449] width 300 height 24
click at [138, 512] on div "Latvija" at bounding box center [257, 503] width 353 height 40
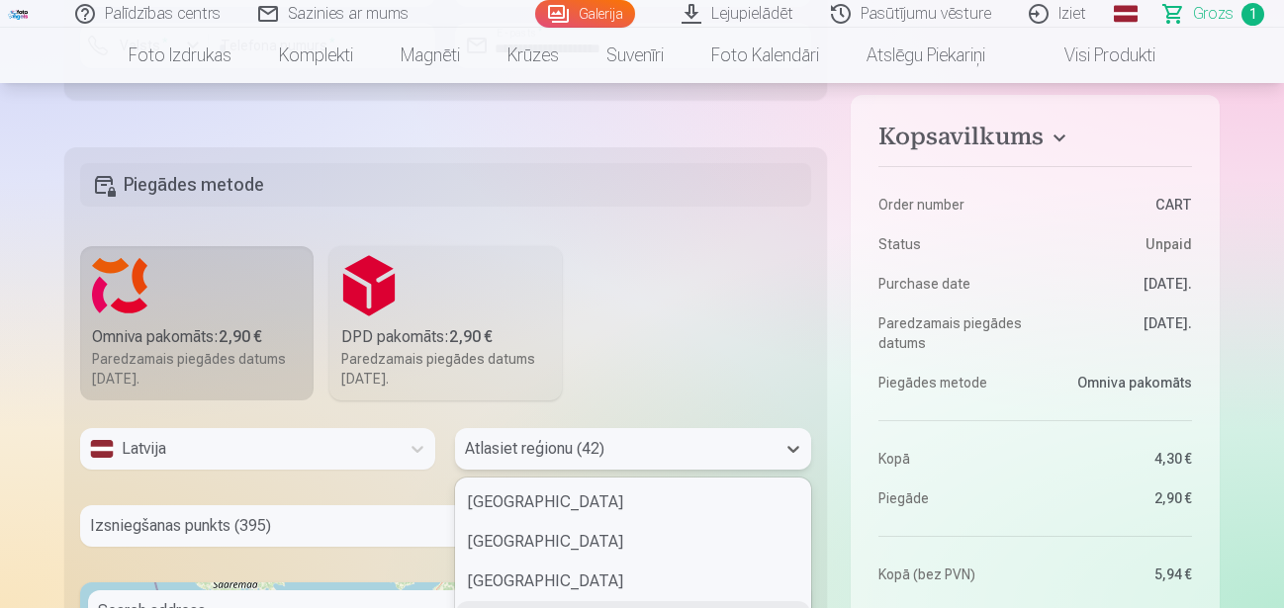
click at [642, 452] on div "42 results available. Use Up and Down to choose options, press Enter to select …" at bounding box center [632, 449] width 355 height 42
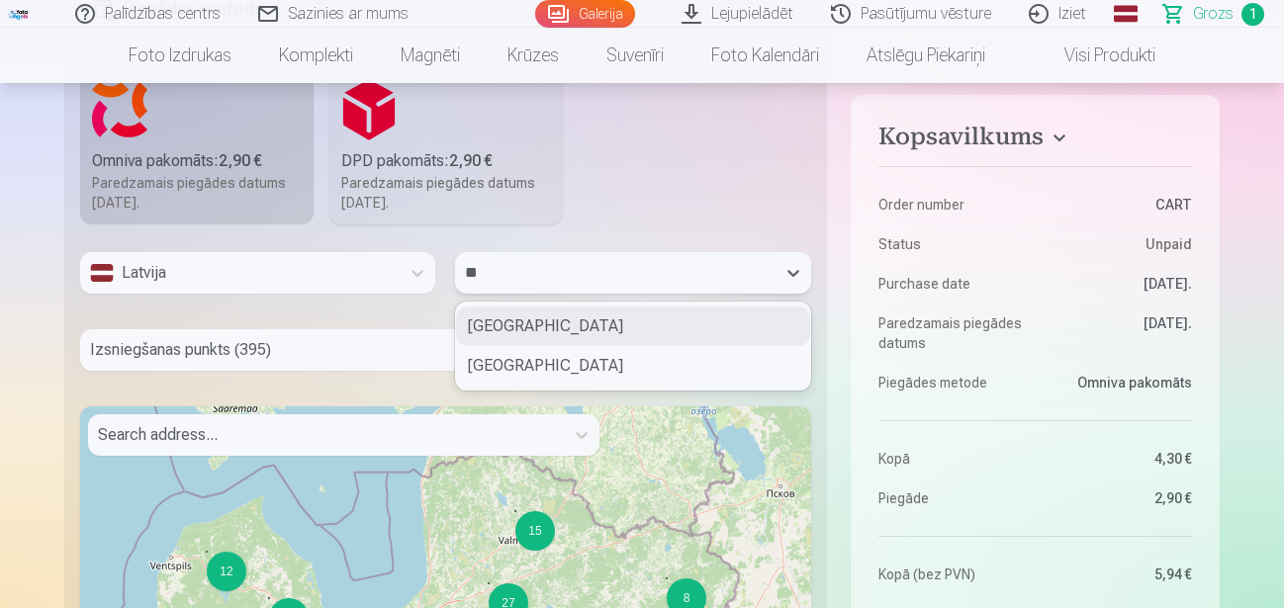
scroll to position [0, 0]
type input "***"
click at [545, 326] on div "[GEOGRAPHIC_DATA]" at bounding box center [632, 327] width 353 height 40
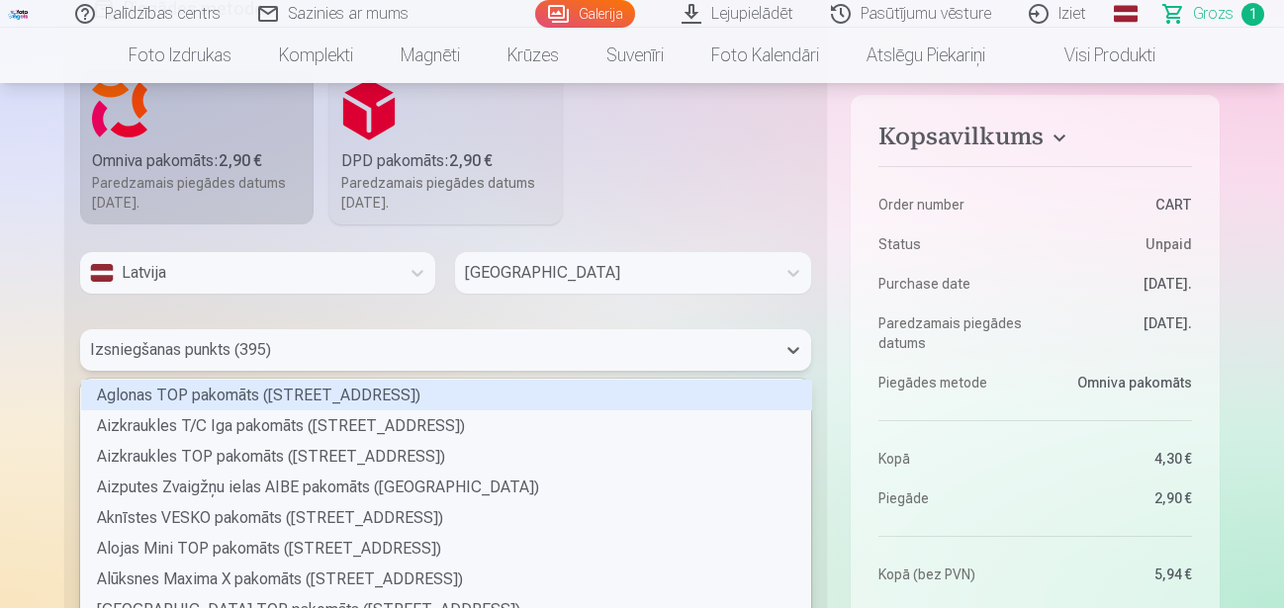
click at [334, 343] on div "395 results available. Use Up and Down to choose options, press Enter to select…" at bounding box center [445, 350] width 731 height 42
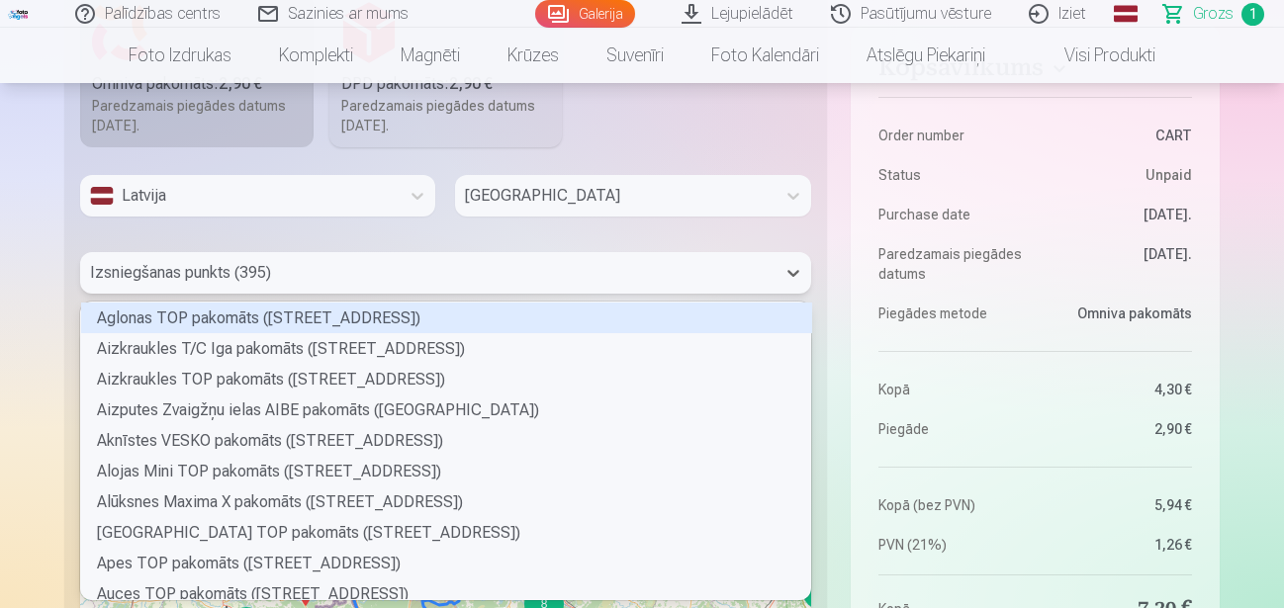
scroll to position [280, 711]
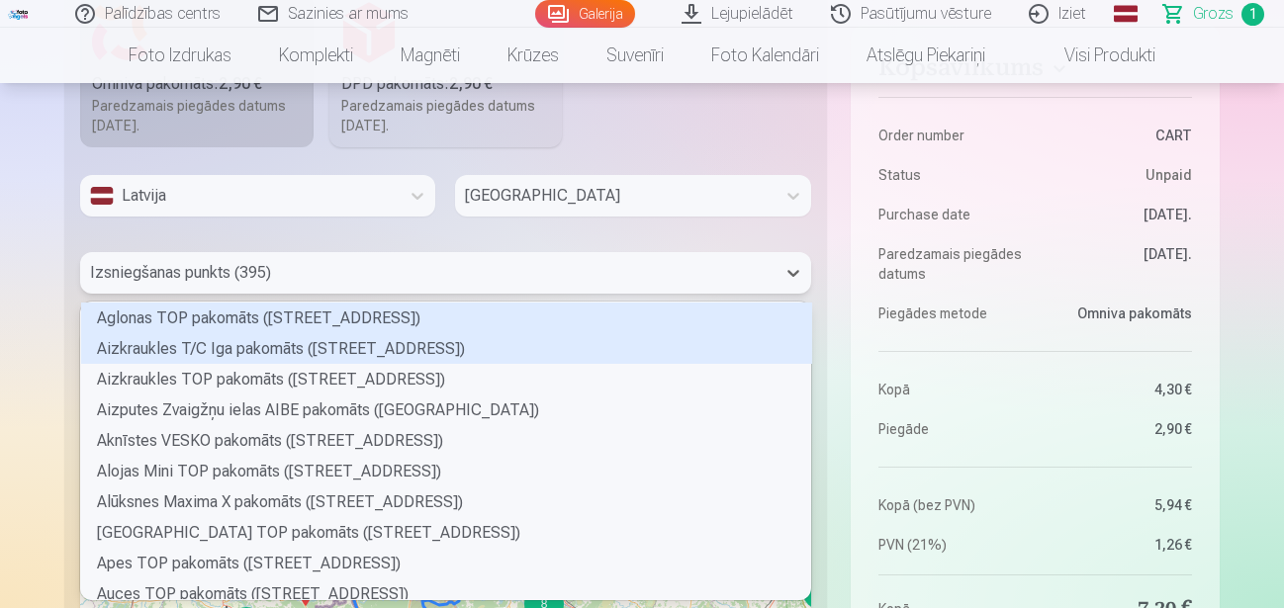
click at [340, 351] on div "Aizkraukles T/C Iga pakomāts ([STREET_ADDRESS])" at bounding box center [446, 348] width 731 height 31
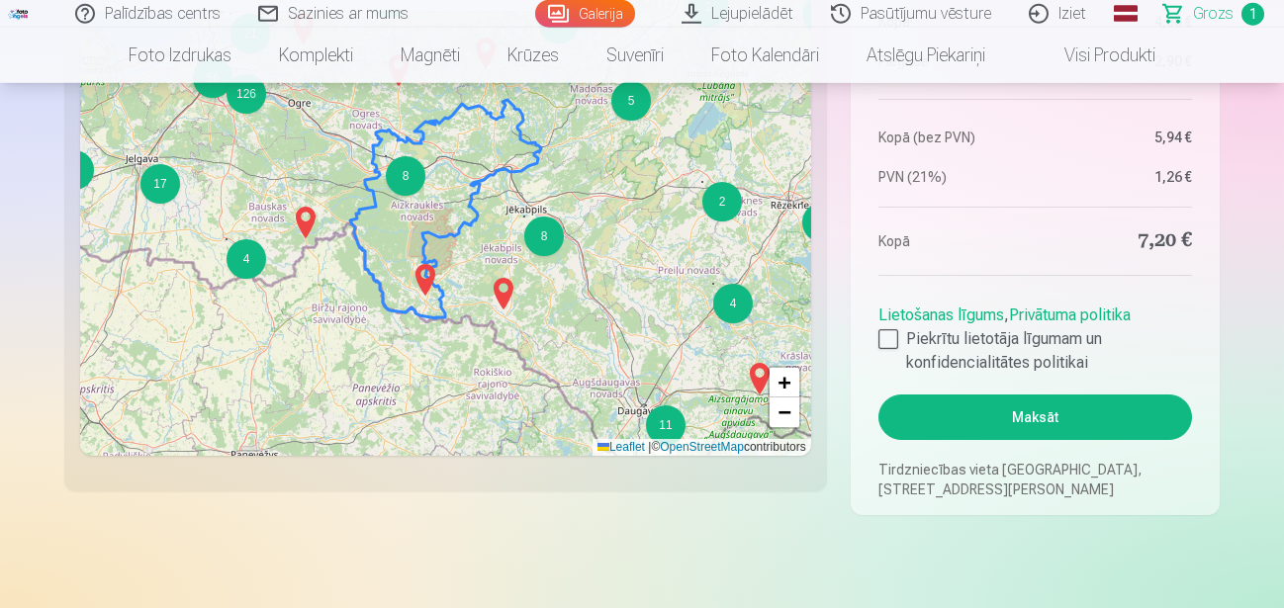
scroll to position [1567, 0]
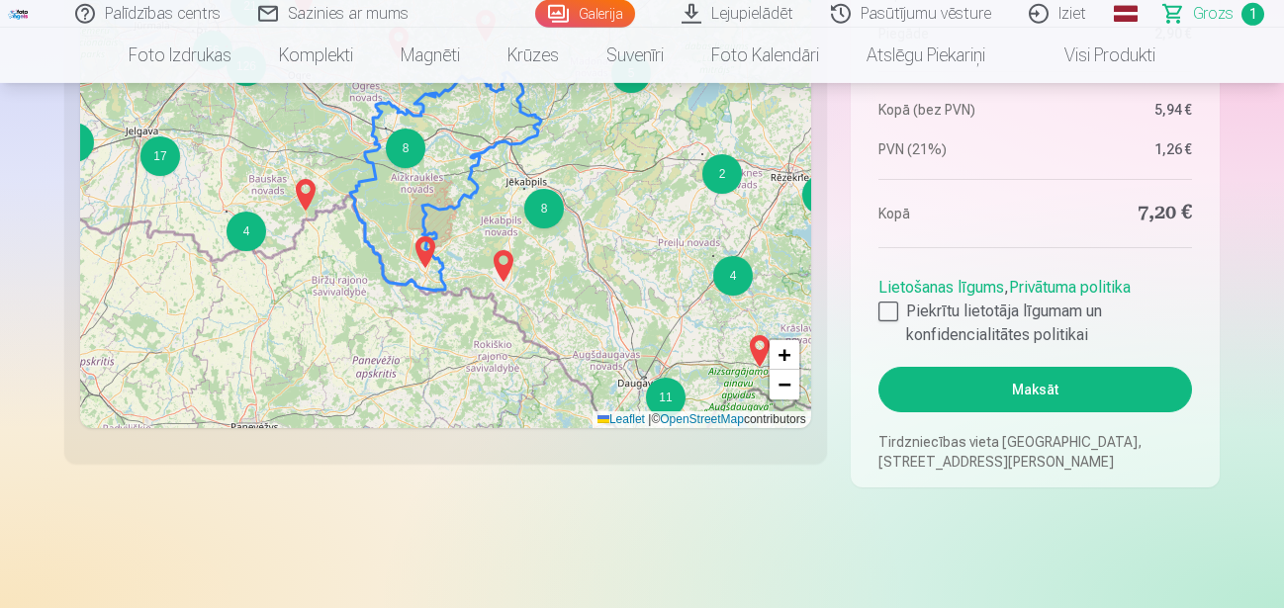
click at [1002, 385] on button "Maksāt" at bounding box center [1036, 390] width 314 height 46
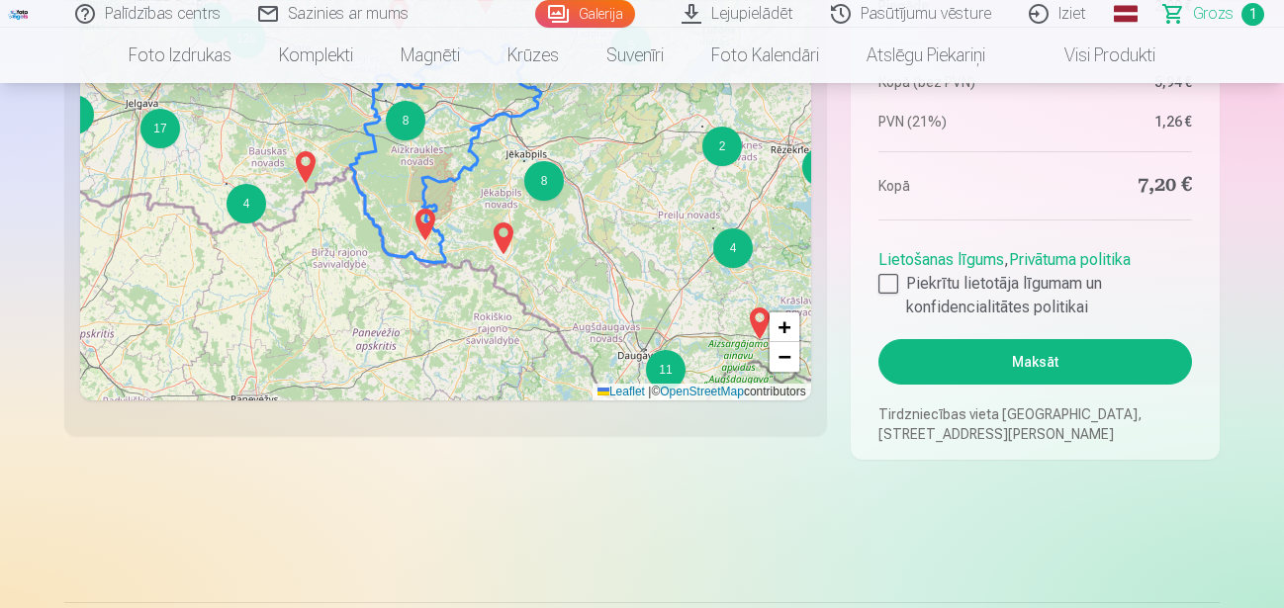
scroll to position [1609, 0]
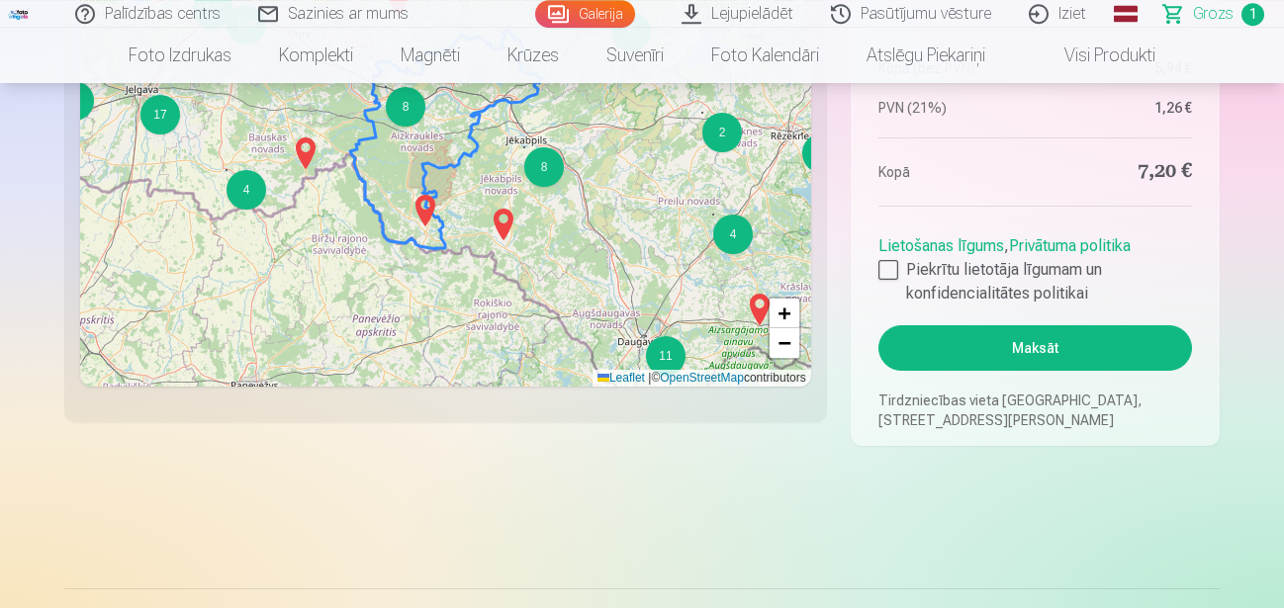
drag, startPoint x: 1281, startPoint y: 140, endPoint x: 1294, endPoint y: 152, distance: 17.5
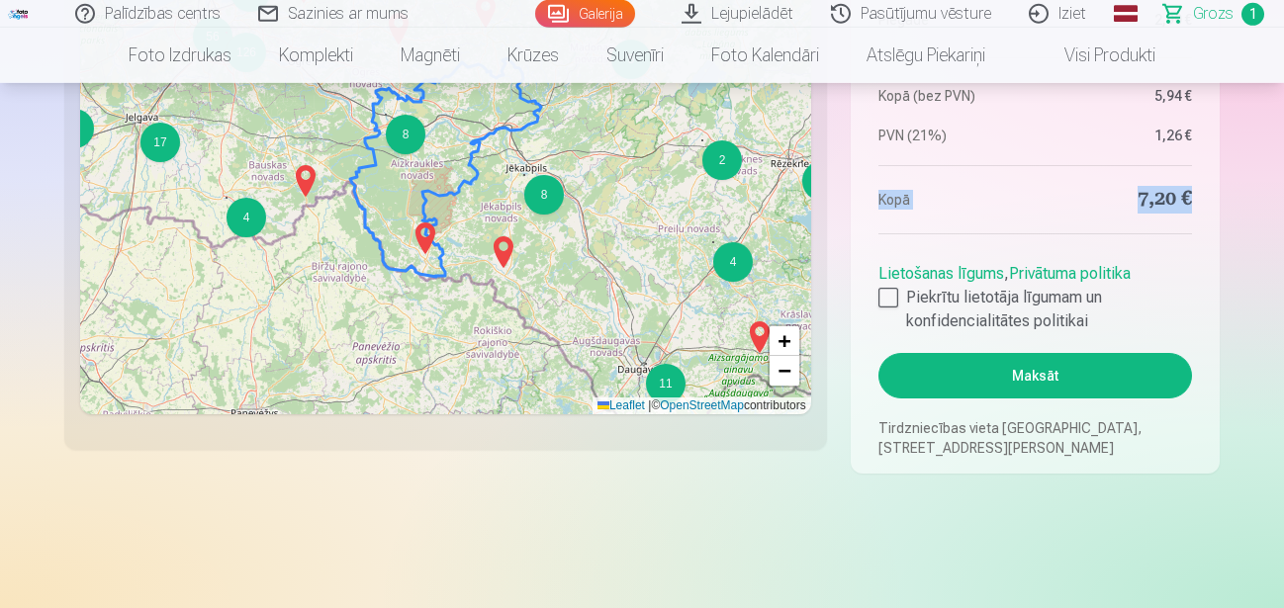
scroll to position [1623, 0]
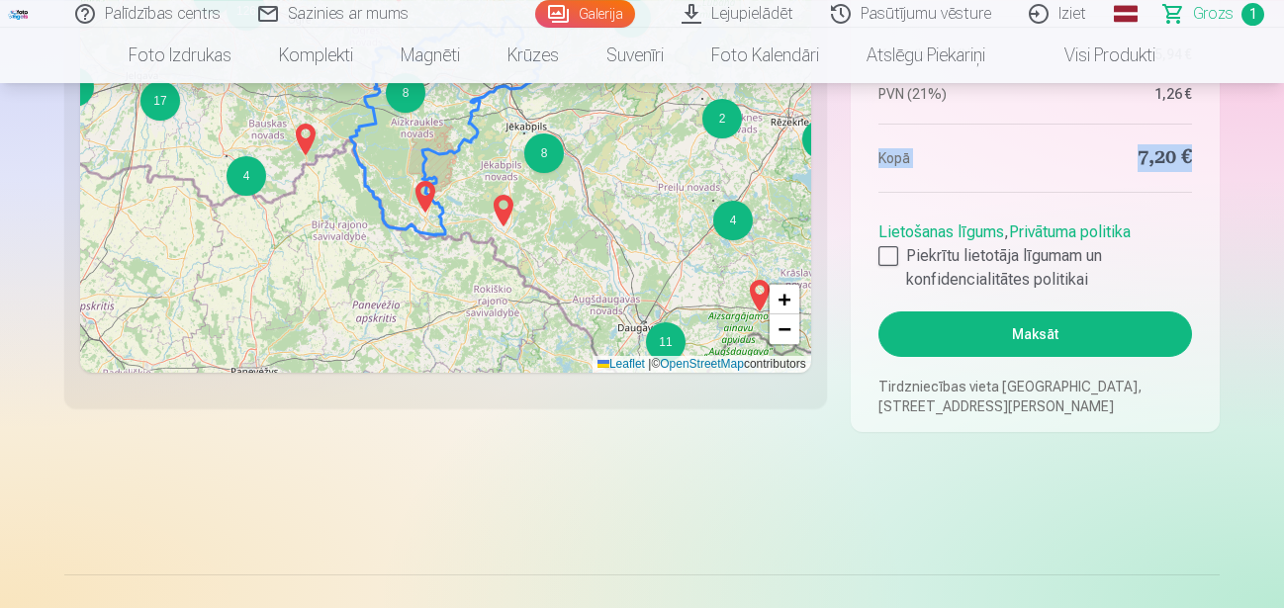
click at [1089, 326] on button "Maksāt" at bounding box center [1036, 335] width 314 height 46
click at [1035, 325] on button "Maksāt" at bounding box center [1036, 335] width 314 height 46
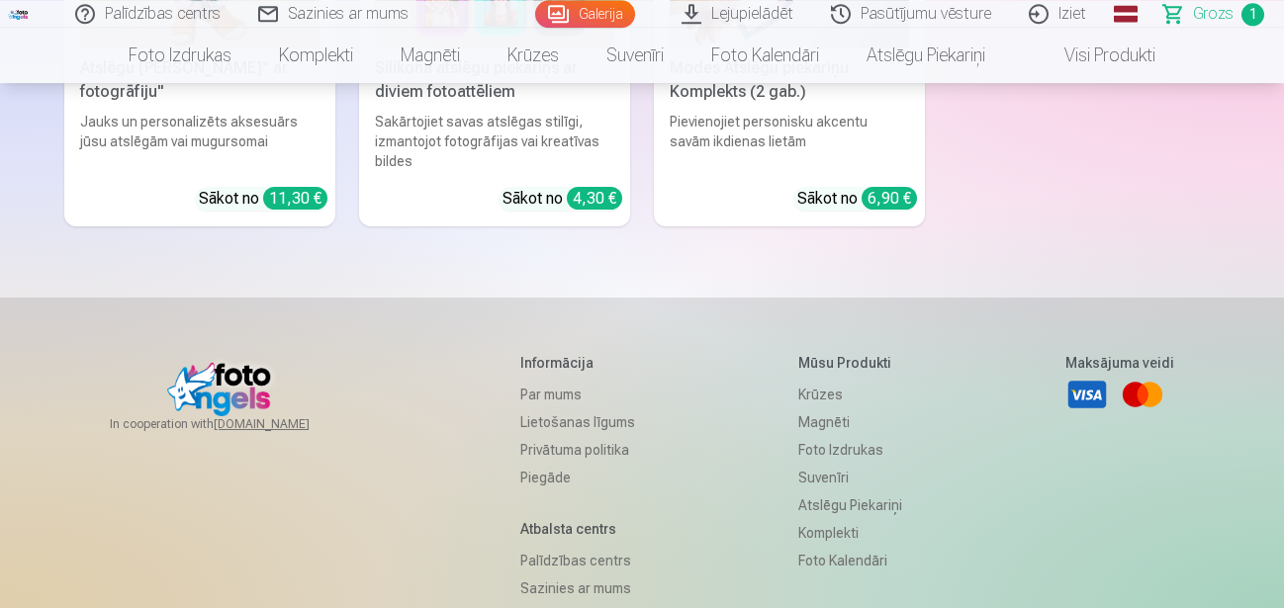
scroll to position [7042, 0]
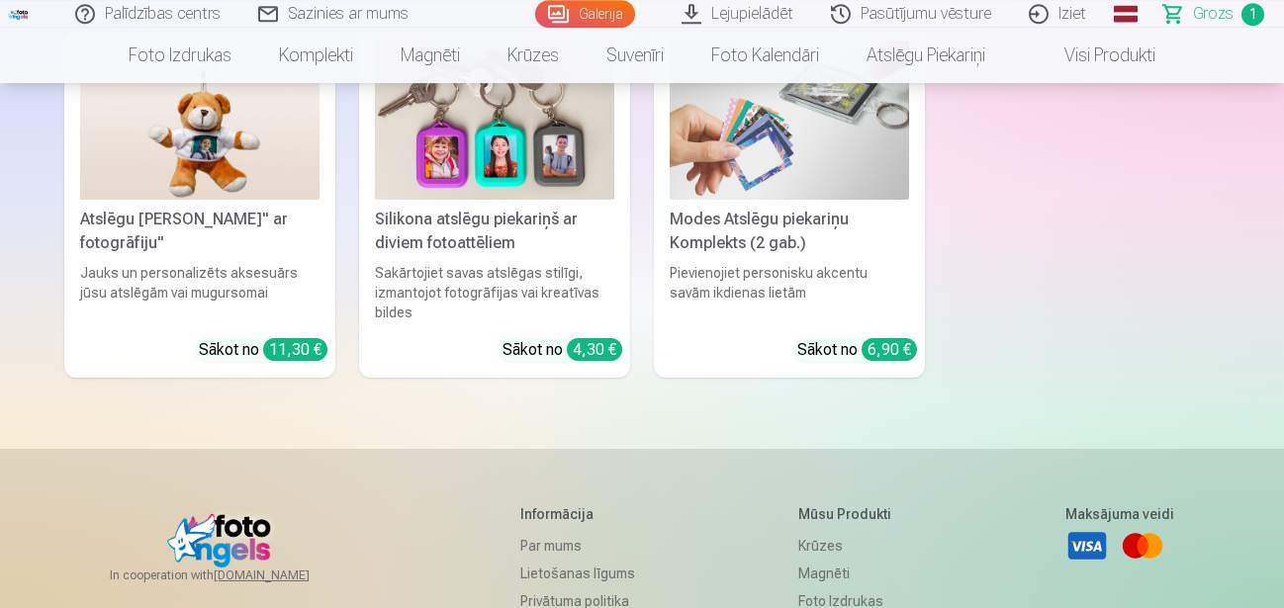
click at [1139, 548] on link "Mastercard" at bounding box center [1143, 546] width 44 height 44
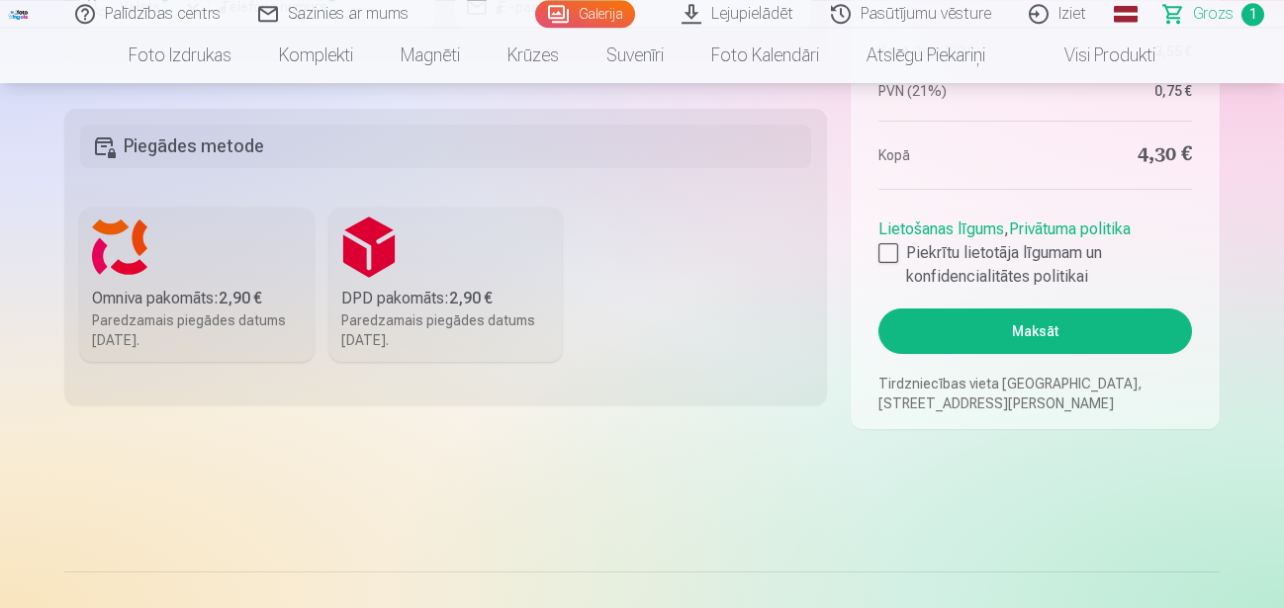
scroll to position [981, 0]
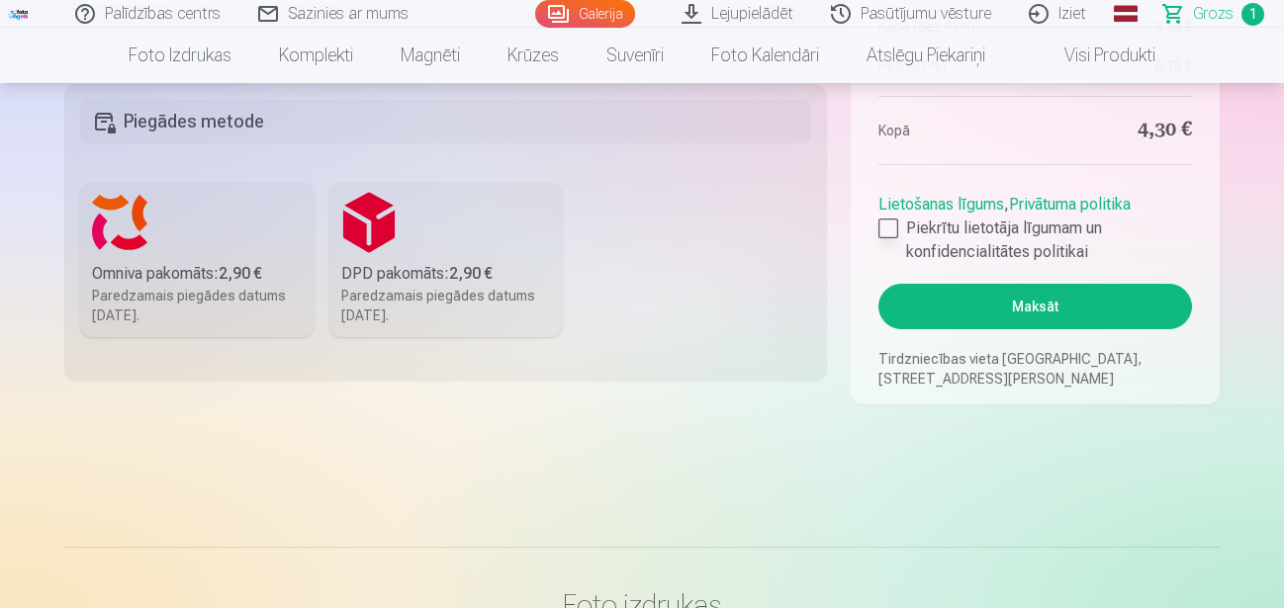
click at [882, 238] on label "Piekrītu lietotāja līgumam un konfidencialitātes politikai" at bounding box center [1036, 240] width 314 height 47
click at [1037, 314] on button "Maksāt" at bounding box center [1036, 307] width 314 height 46
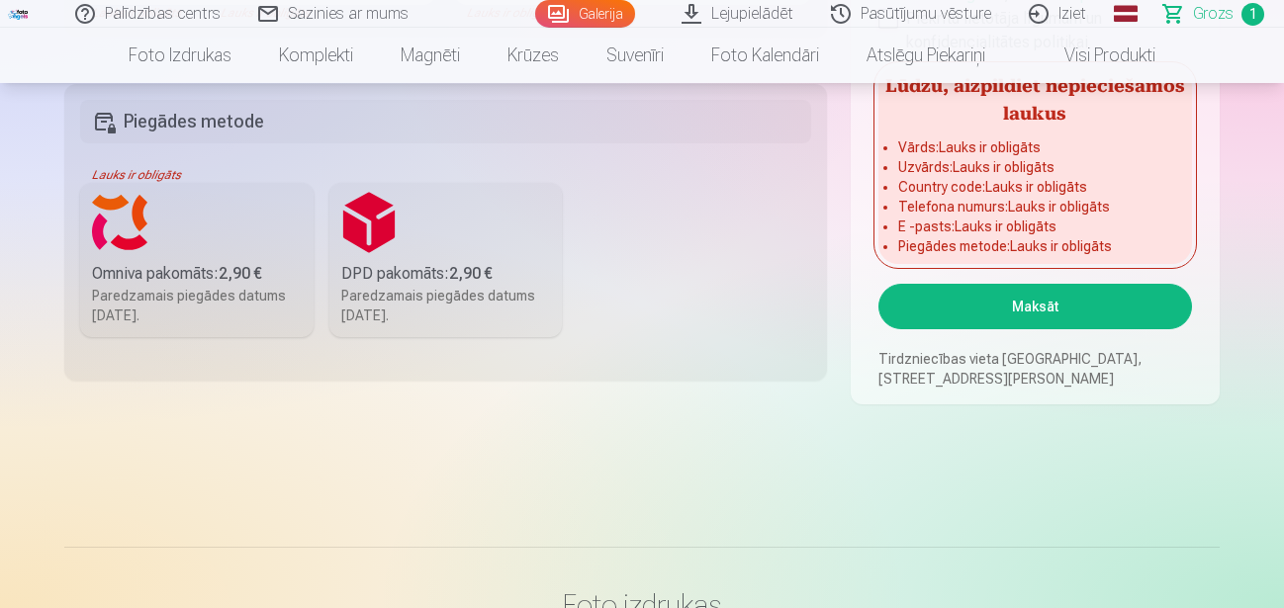
scroll to position [599, 0]
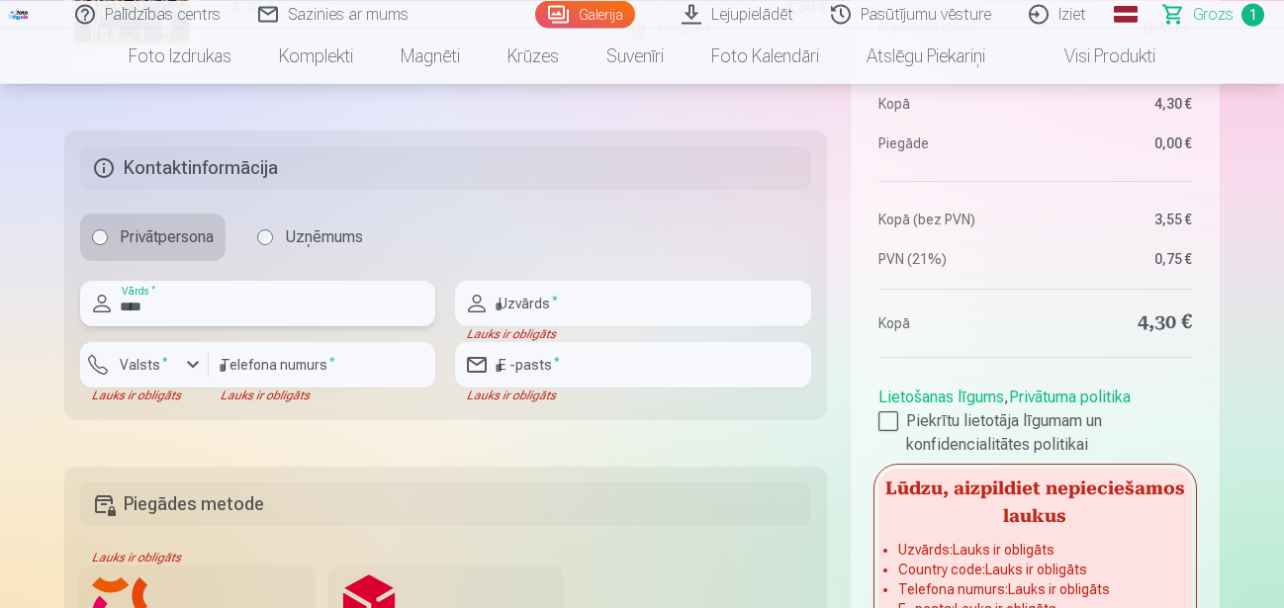
type input "****"
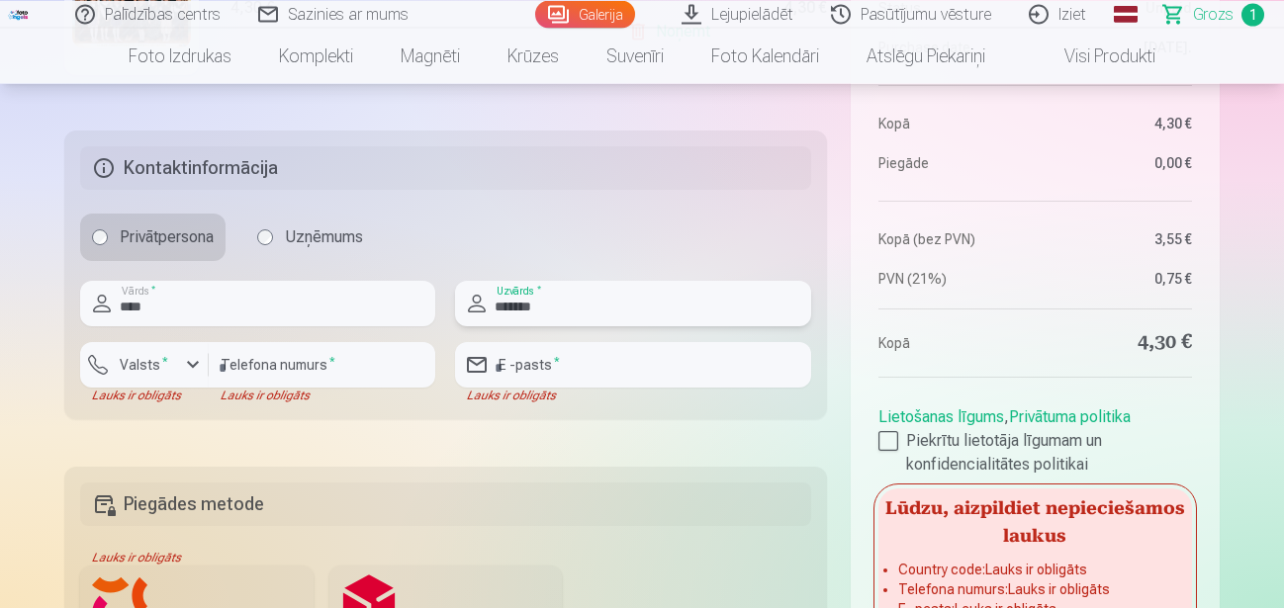
type input "*******"
click at [213, 372] on input "number" at bounding box center [322, 366] width 227 height 46
click at [187, 371] on div "button" at bounding box center [193, 366] width 24 height 24
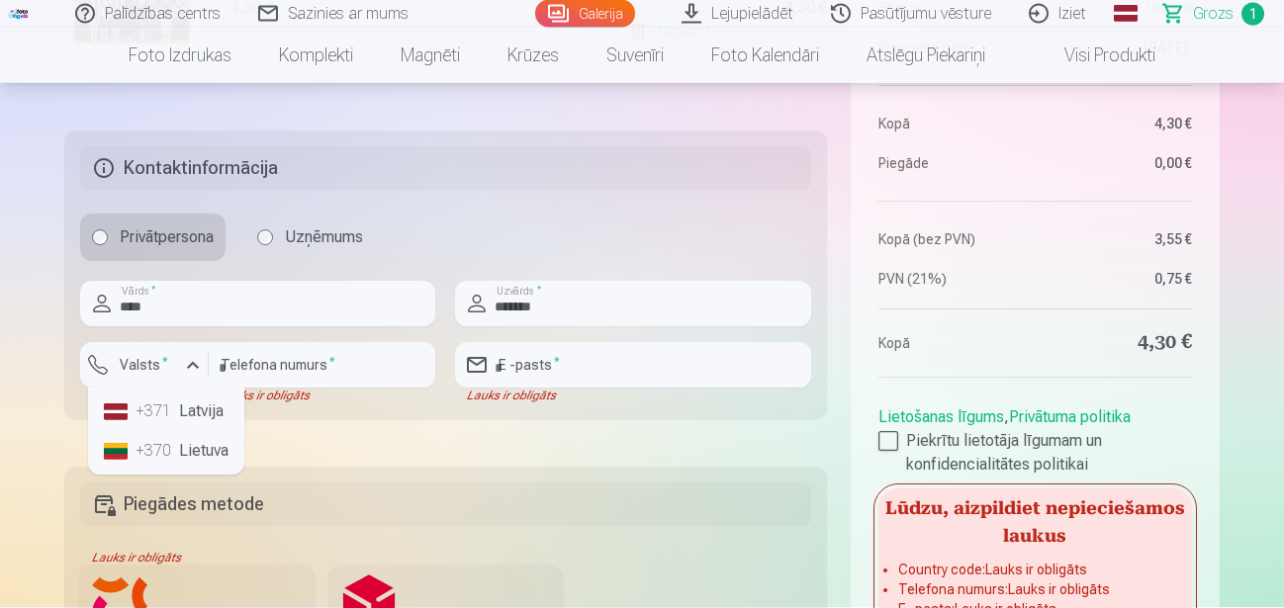
click at [203, 411] on li "+371 Latvija" at bounding box center [166, 413] width 140 height 40
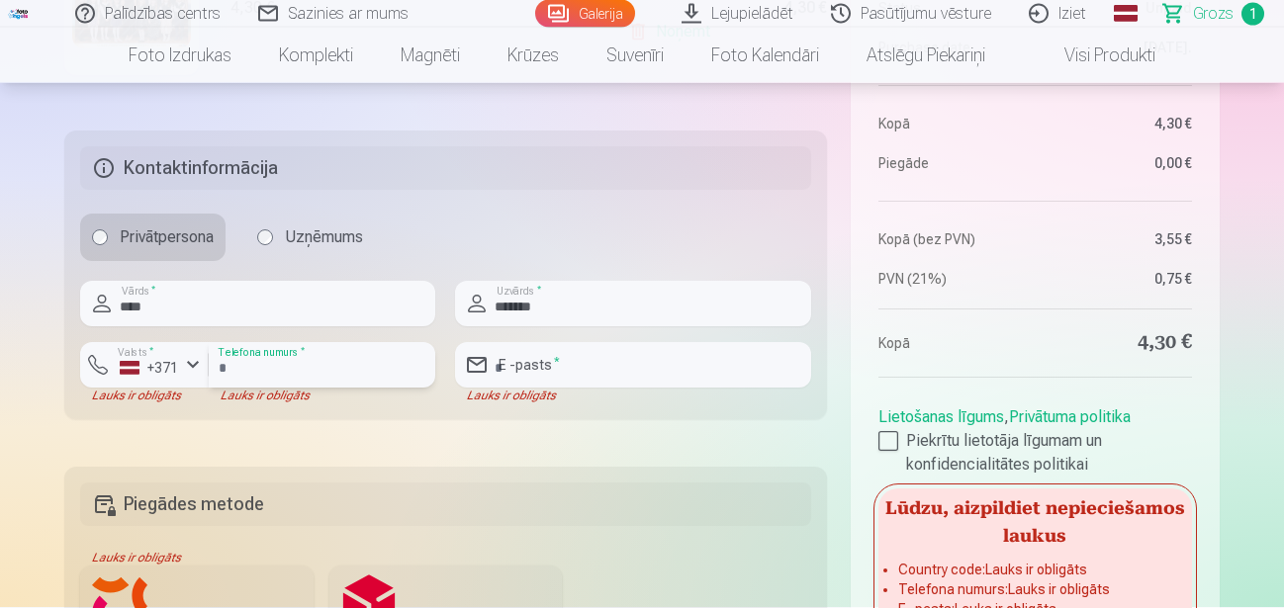
click at [282, 366] on input "number" at bounding box center [322, 366] width 227 height 46
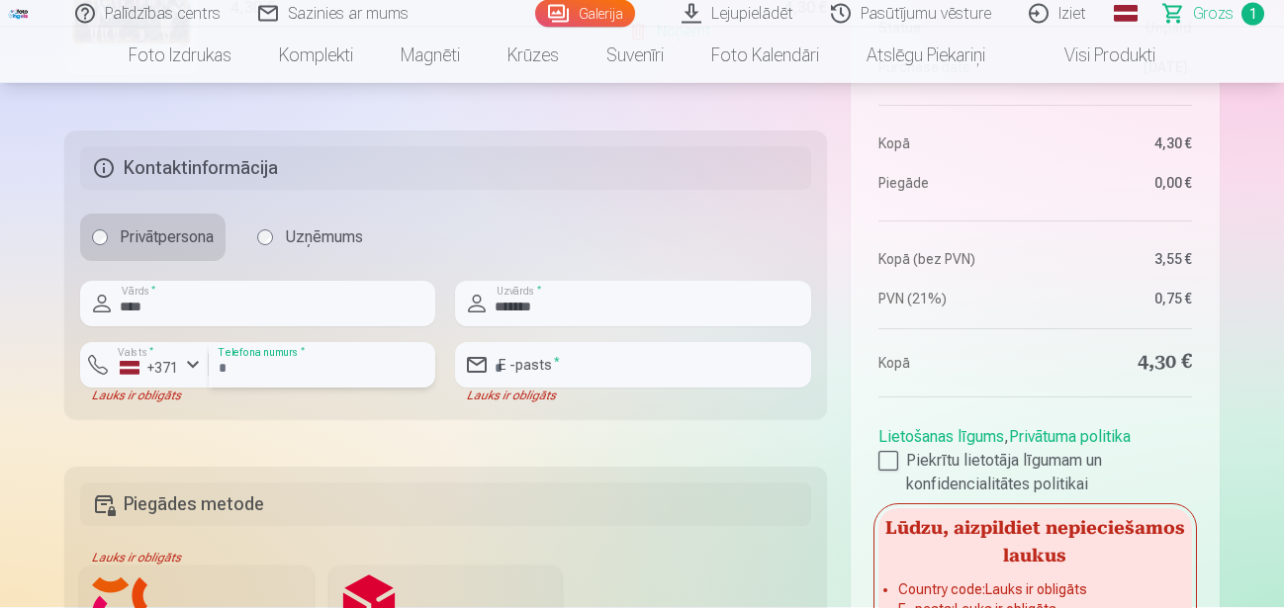
type input "********"
click at [546, 367] on input "email" at bounding box center [632, 366] width 355 height 46
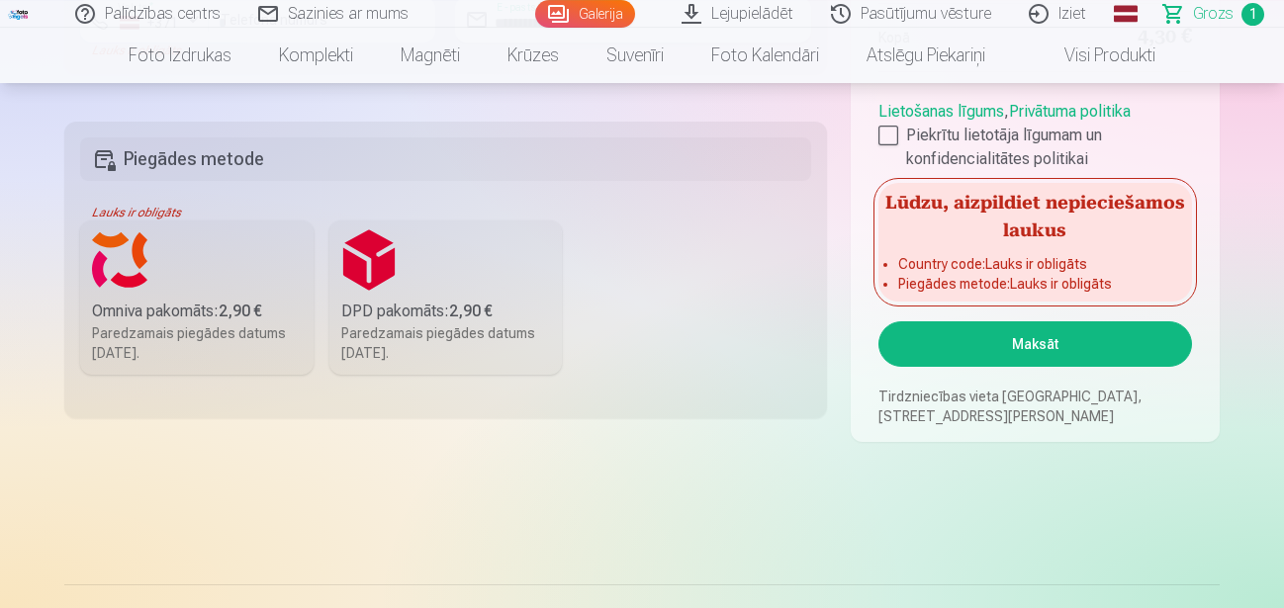
scroll to position [957, 0]
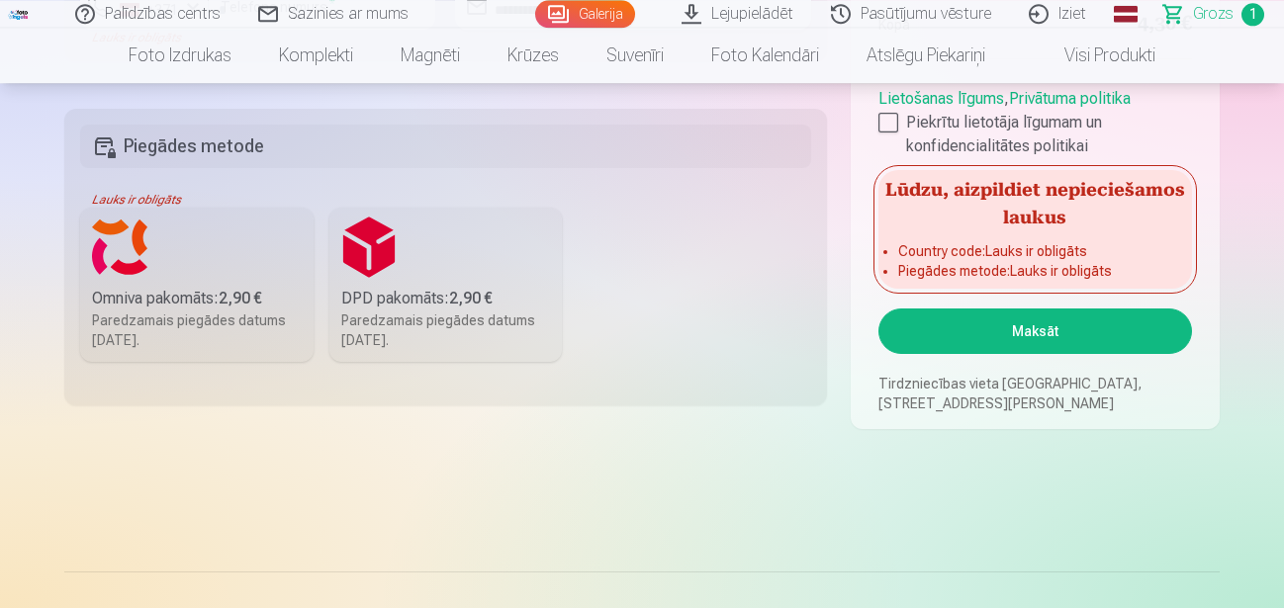
type input "**********"
click at [253, 268] on label "Omniva pakomāts : 2,90 € Paredzamais piegādes datums [DATE]." at bounding box center [197, 285] width 234 height 154
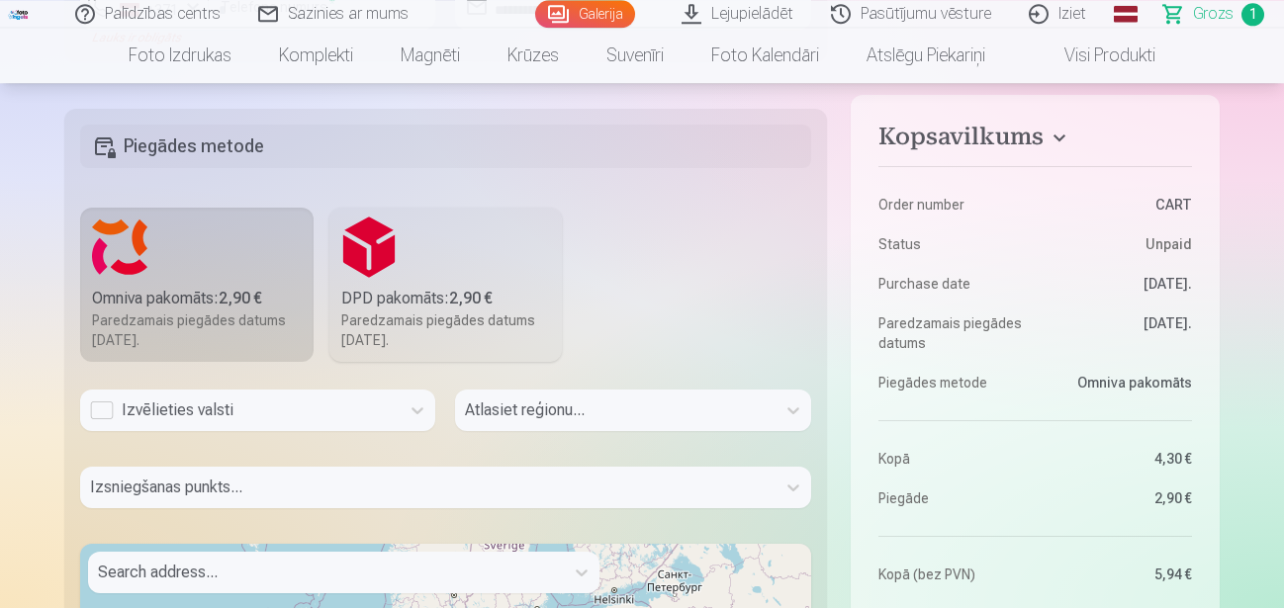
scroll to position [956, 0]
click at [271, 420] on div "Izvēlieties valsti" at bounding box center [240, 412] width 300 height 24
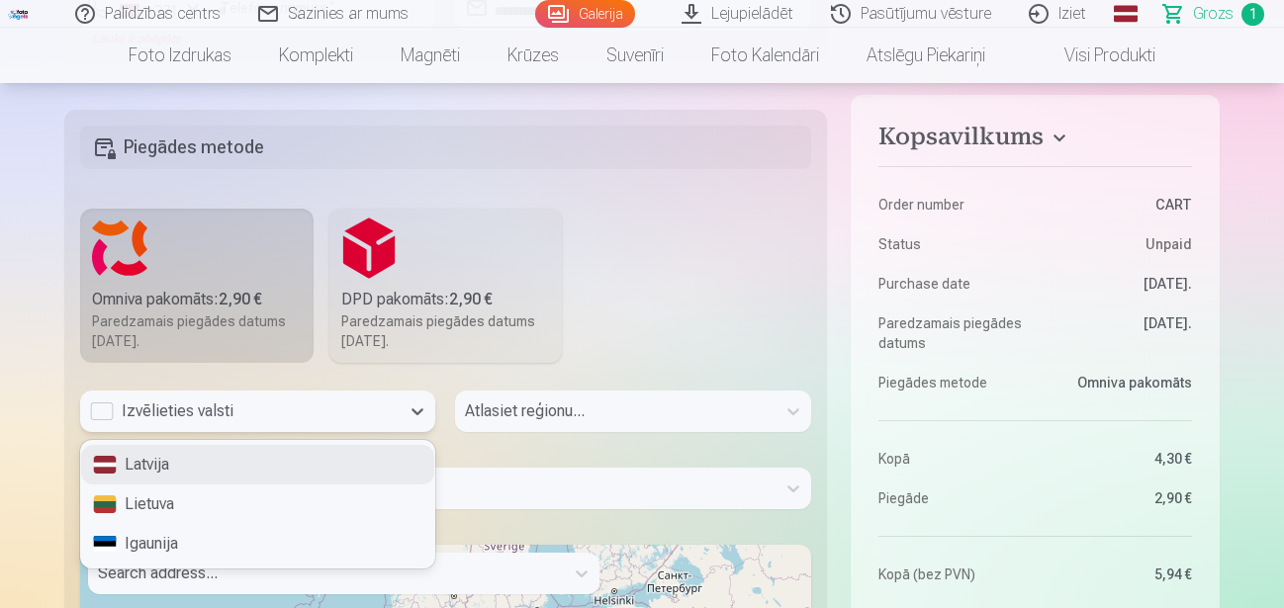
click at [158, 472] on div "Latvija" at bounding box center [257, 465] width 353 height 40
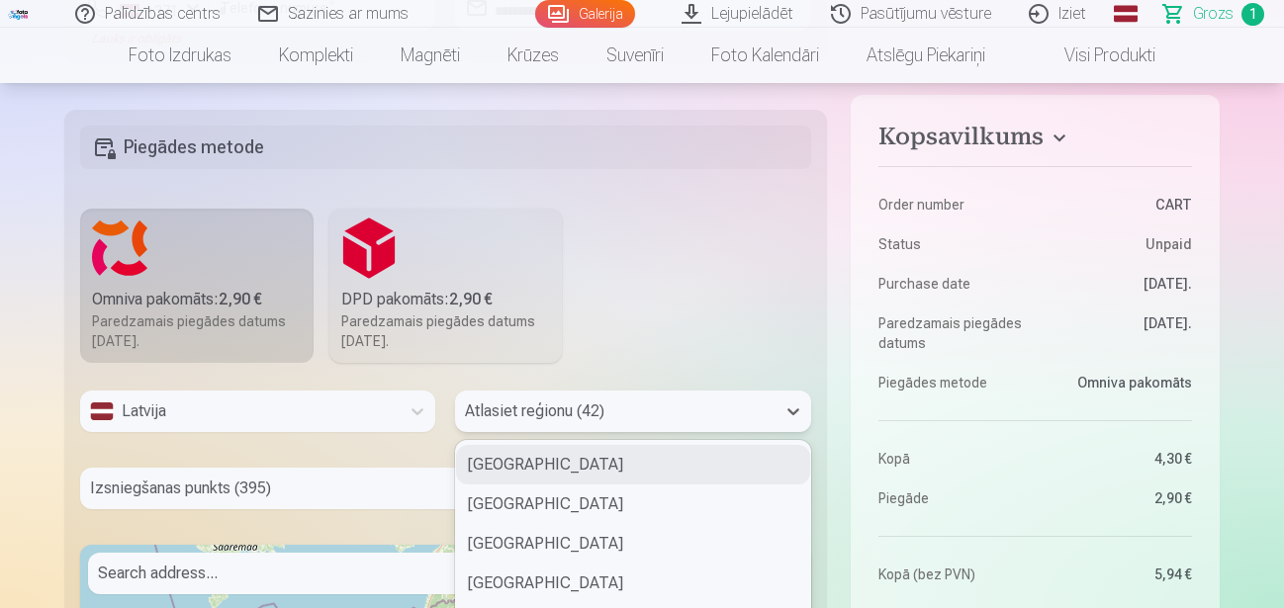
click at [534, 416] on div "42 results available. Use Up and Down to choose options, press Enter to select …" at bounding box center [632, 412] width 355 height 42
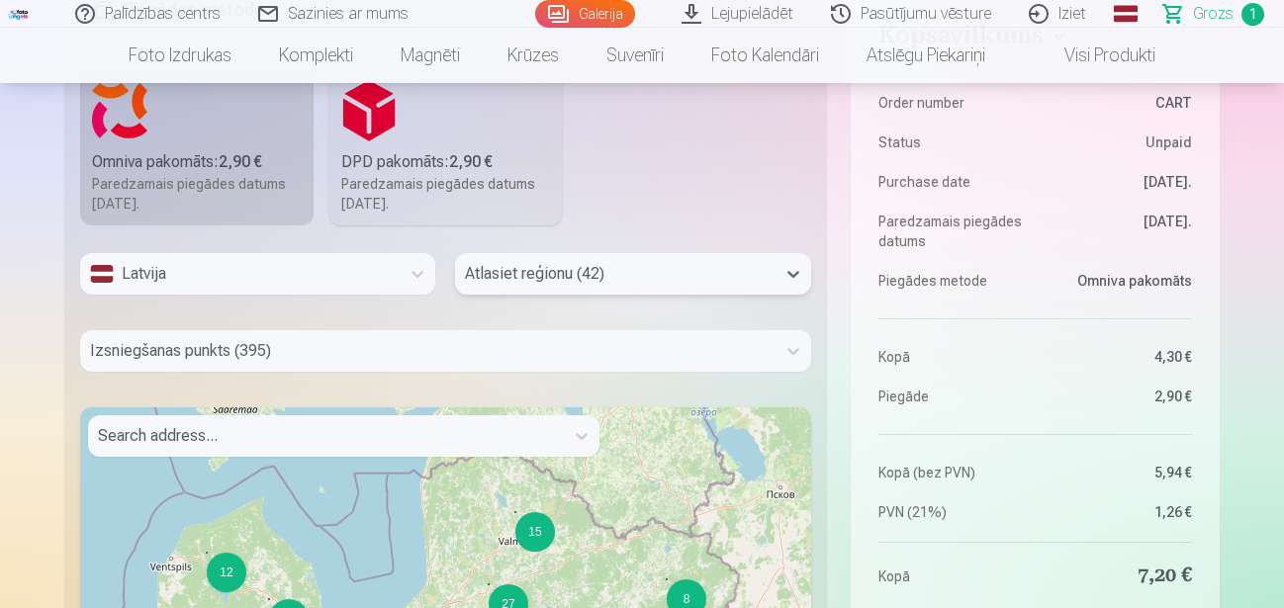
click at [529, 274] on div at bounding box center [615, 274] width 300 height 28
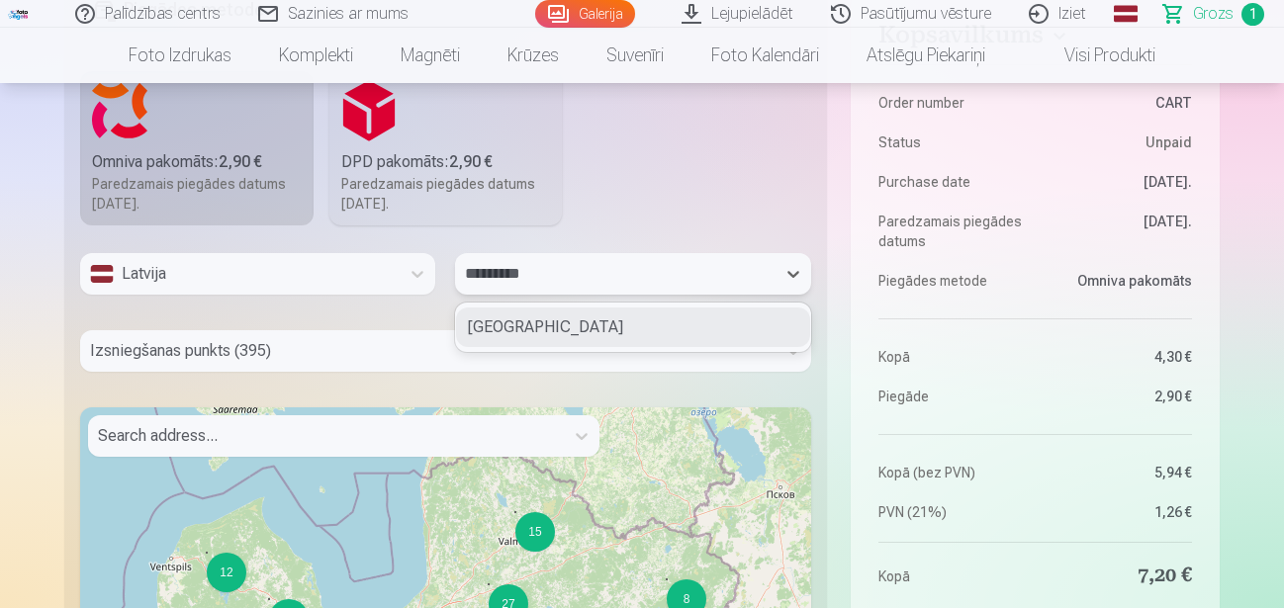
type input "**********"
click at [539, 317] on div "[GEOGRAPHIC_DATA]" at bounding box center [632, 328] width 353 height 40
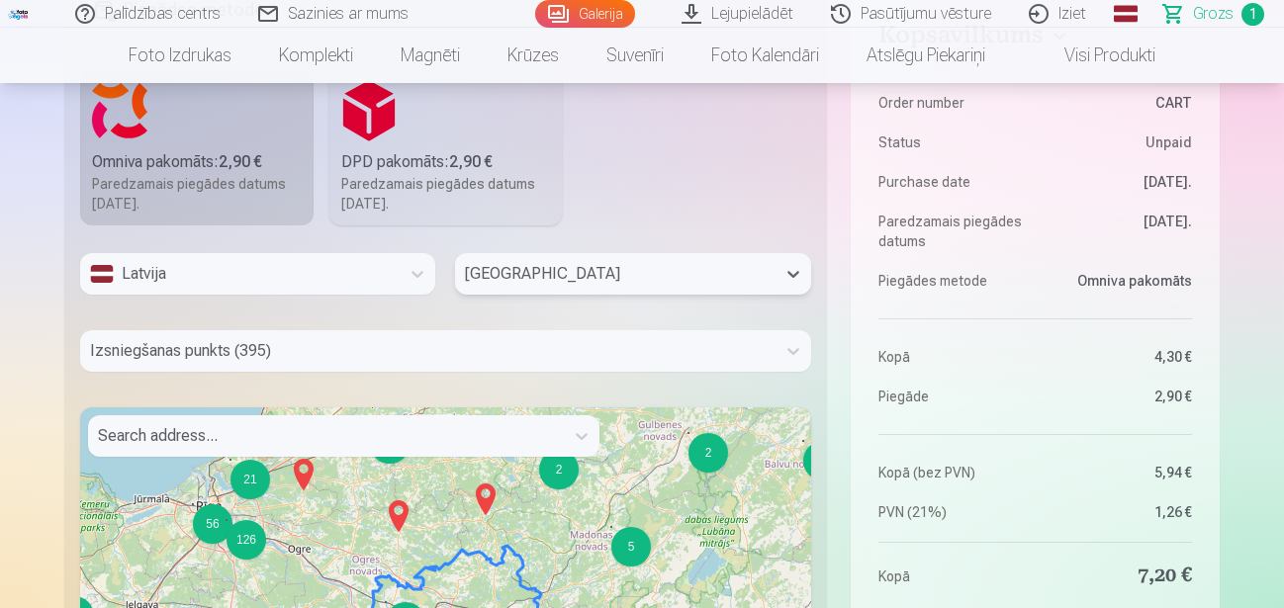
scroll to position [1170, 0]
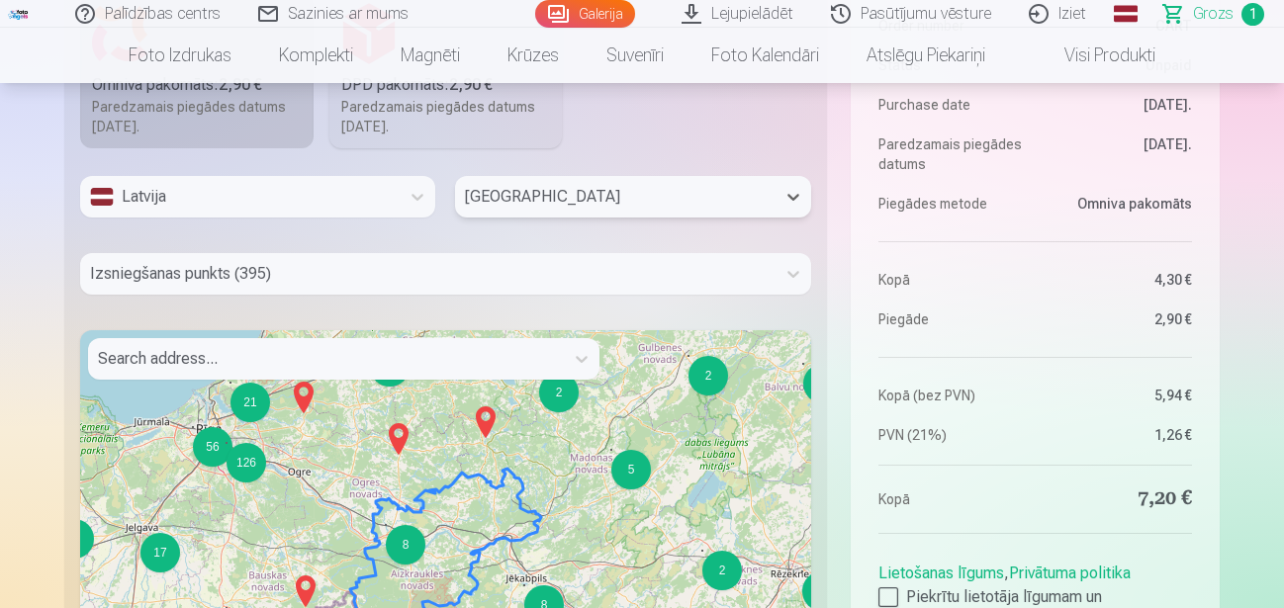
click at [324, 295] on div "Izsniegšanas punkts (395)" at bounding box center [445, 274] width 731 height 42
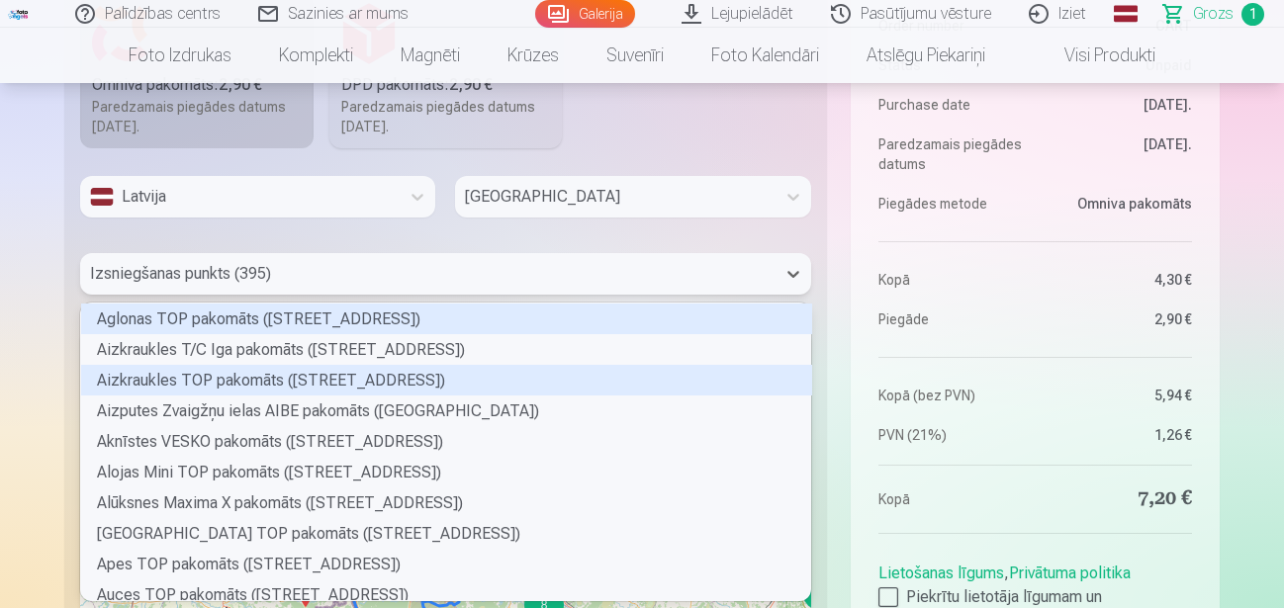
scroll to position [280, 711]
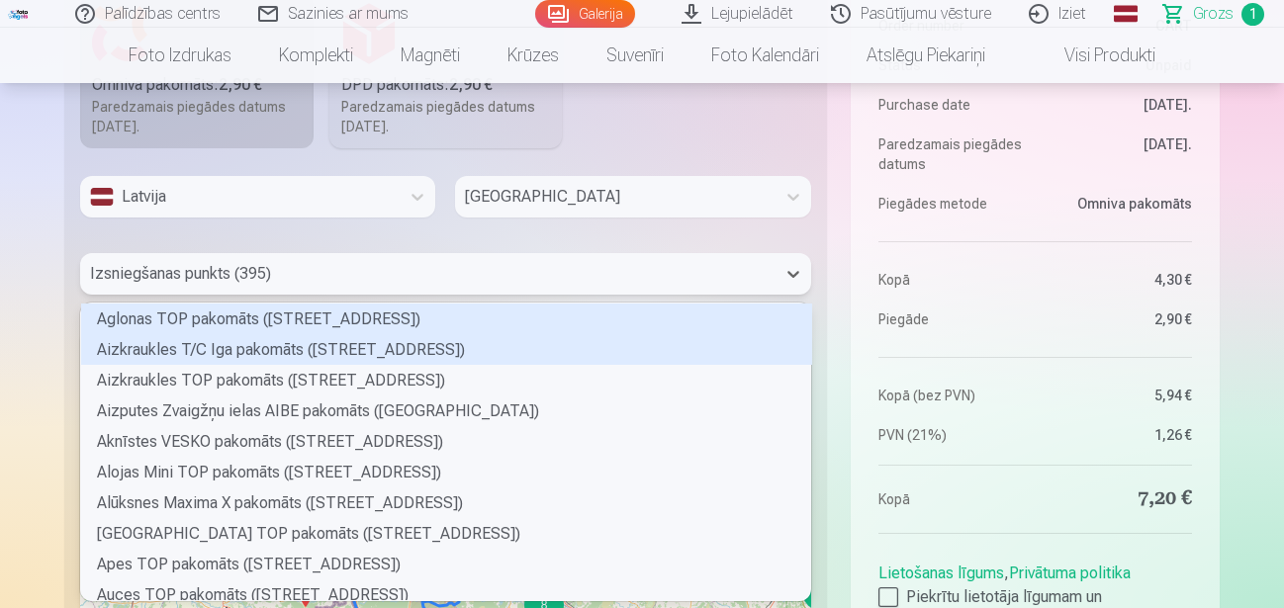
click at [329, 353] on div "Aizkraukles T/C Iga pakomāts ([STREET_ADDRESS])" at bounding box center [446, 349] width 731 height 31
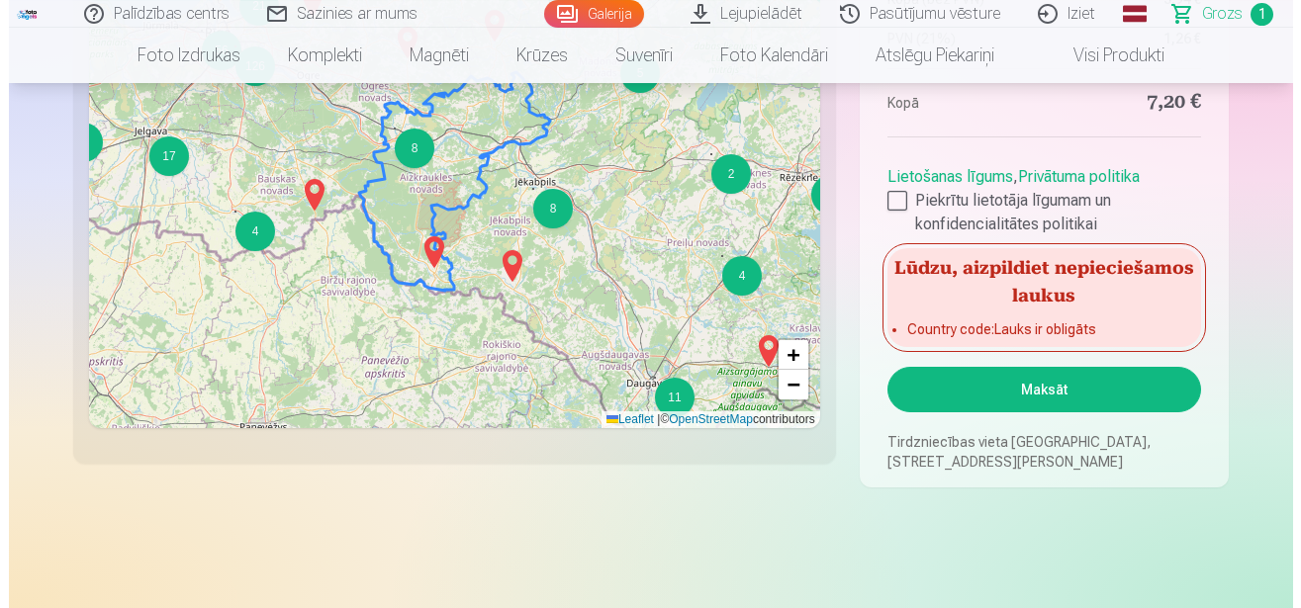
scroll to position [1663, 0]
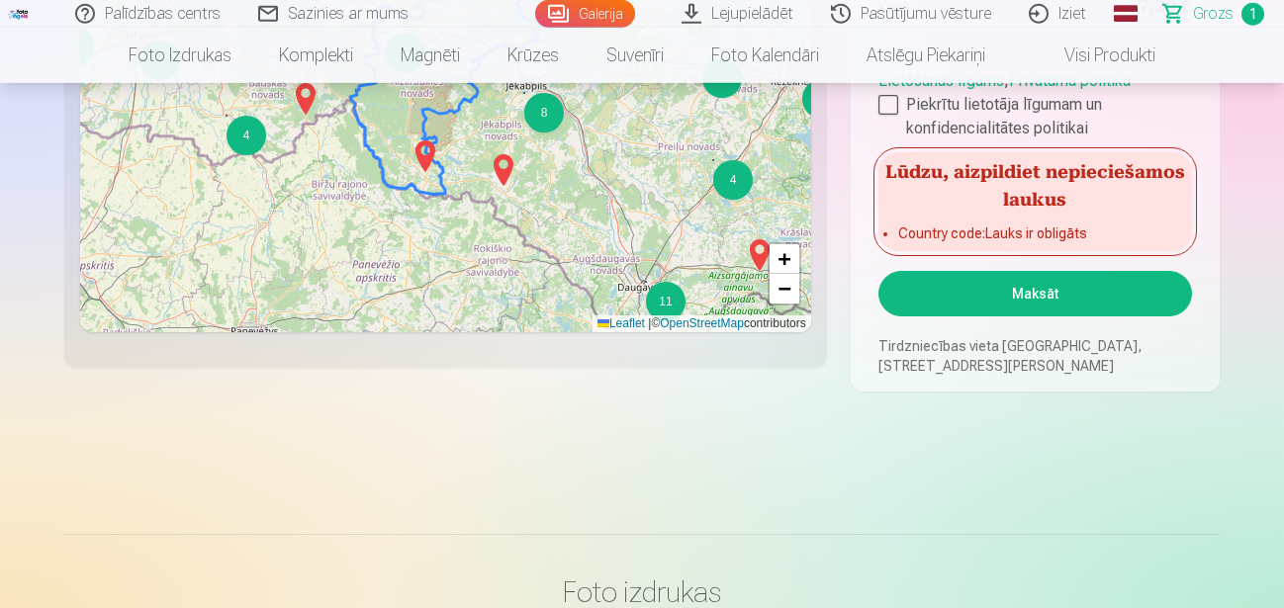
click at [1019, 286] on button "Maksāt" at bounding box center [1036, 294] width 314 height 46
